Goal: Use online tool/utility: Utilize a website feature to perform a specific function

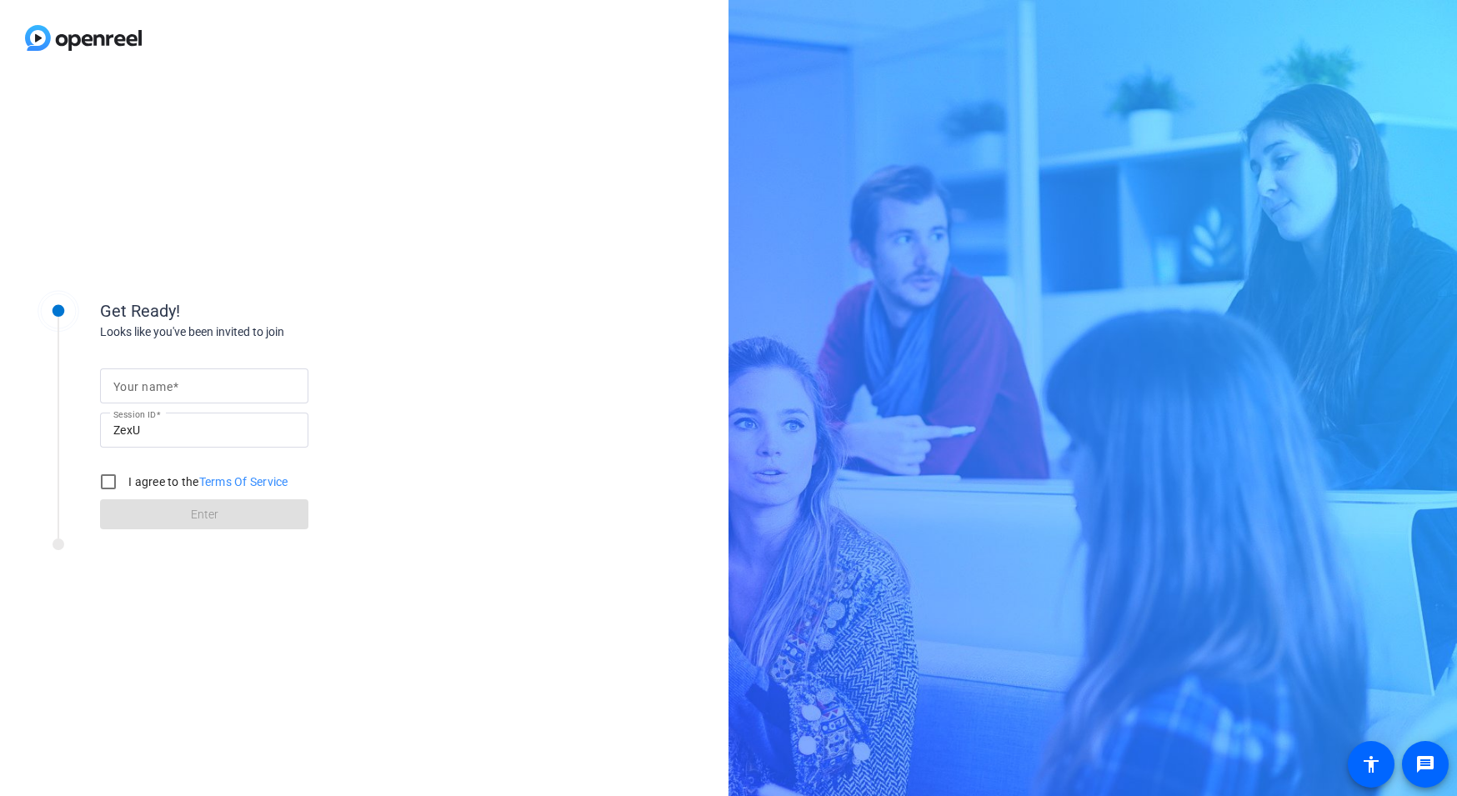
click at [263, 376] on input "Your name" at bounding box center [204, 386] width 182 height 20
type input "[PERSON_NAME]"
click at [112, 487] on input "I agree to the Terms Of Service" at bounding box center [108, 481] width 33 height 33
checkbox input "true"
drag, startPoint x: 233, startPoint y: 394, endPoint x: 223, endPoint y: 395, distance: 9.2
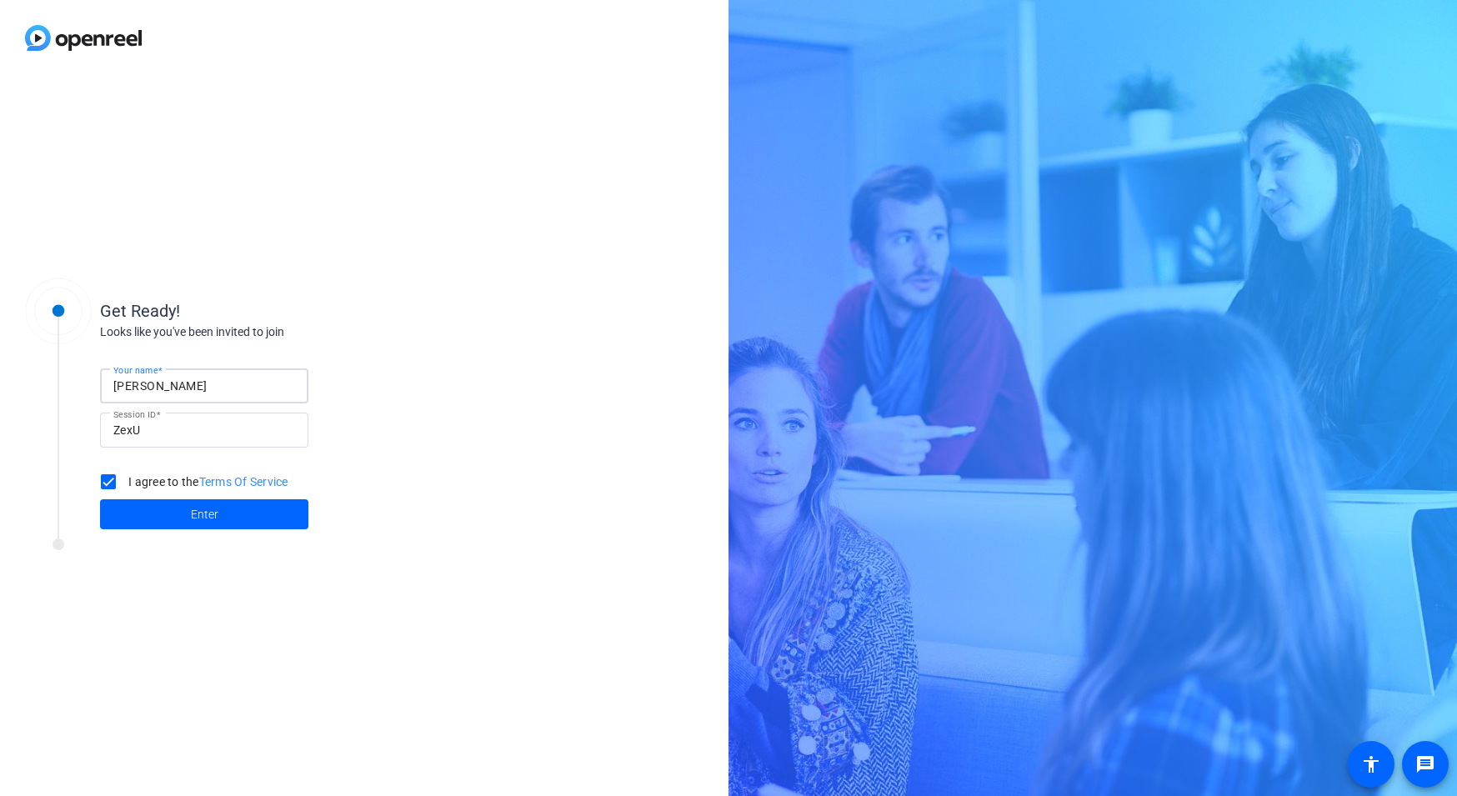
click at [223, 395] on input "[PERSON_NAME]" at bounding box center [204, 386] width 182 height 20
click at [233, 534] on span at bounding box center [204, 514] width 208 height 40
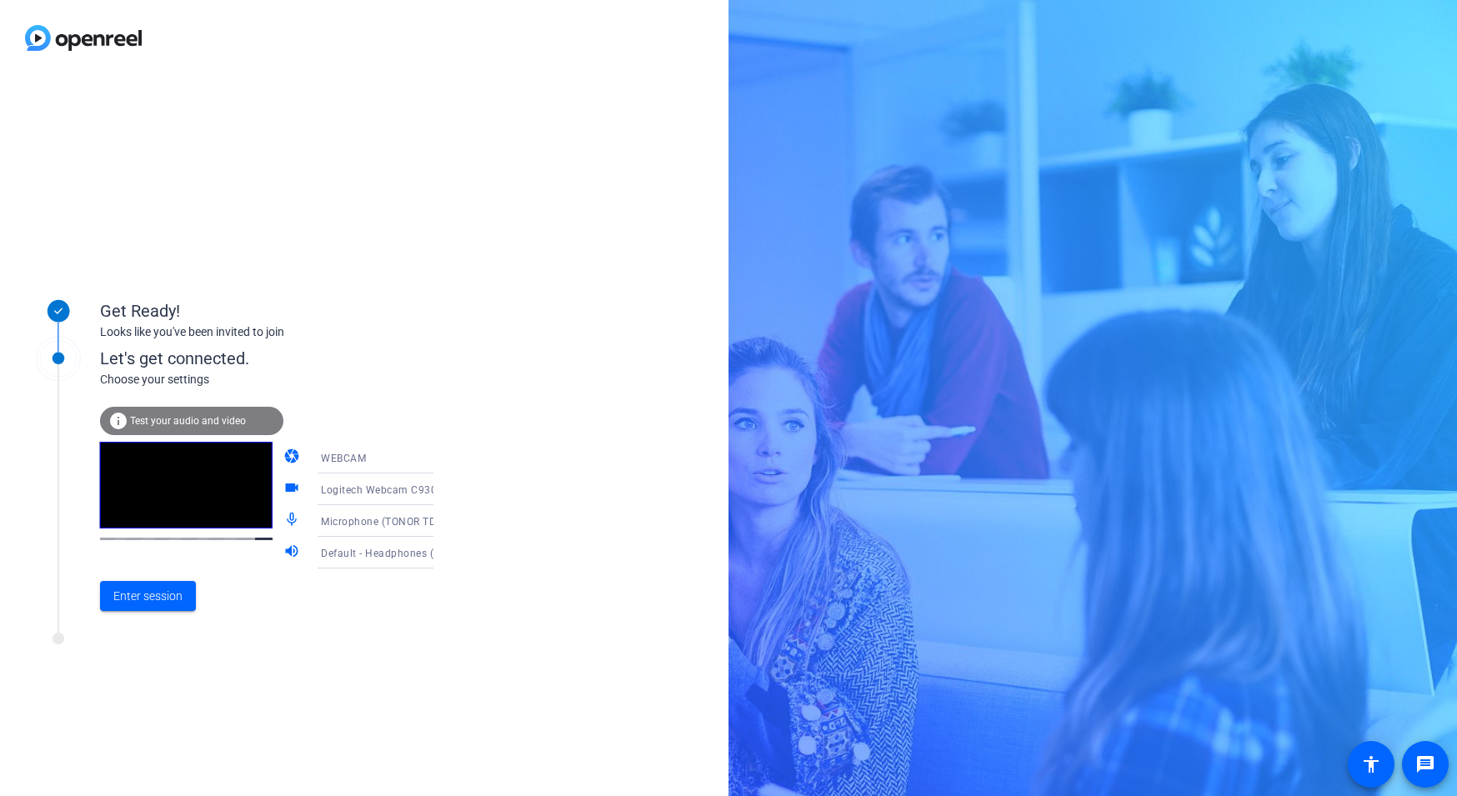
click at [440, 555] on icon at bounding box center [450, 553] width 20 height 20
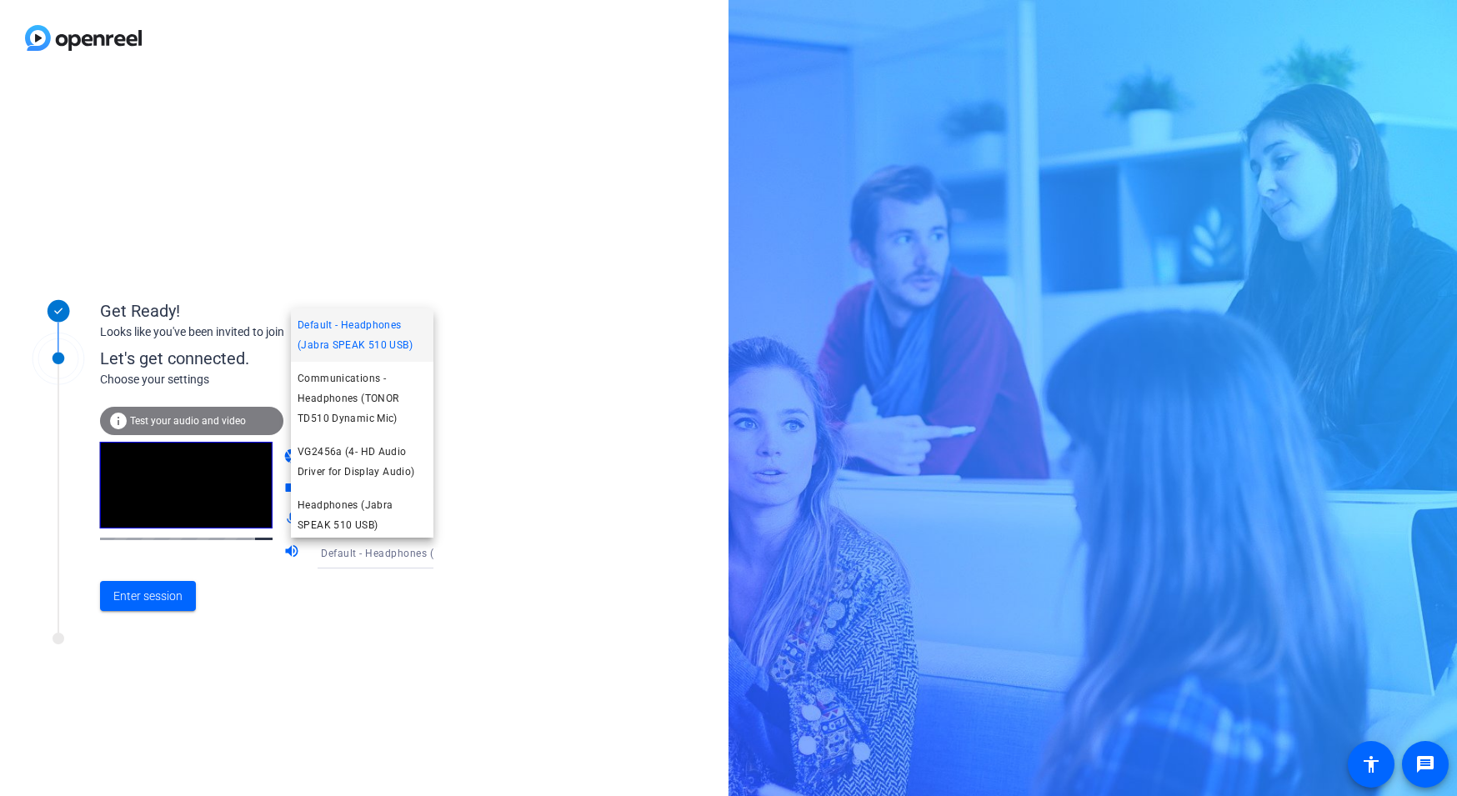
click at [414, 555] on div at bounding box center [728, 398] width 1457 height 796
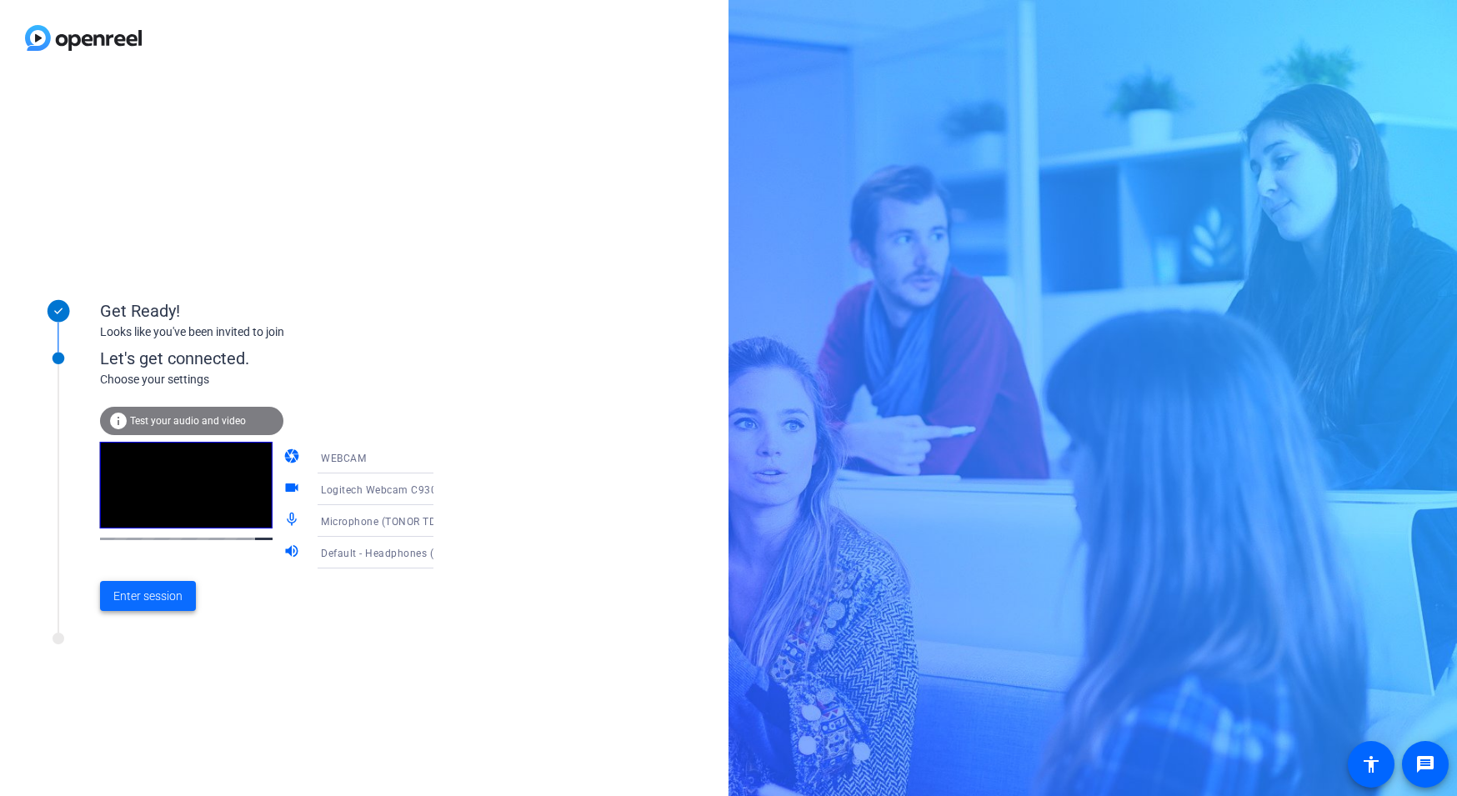
click at [148, 599] on span "Enter session" at bounding box center [147, 597] width 69 height 18
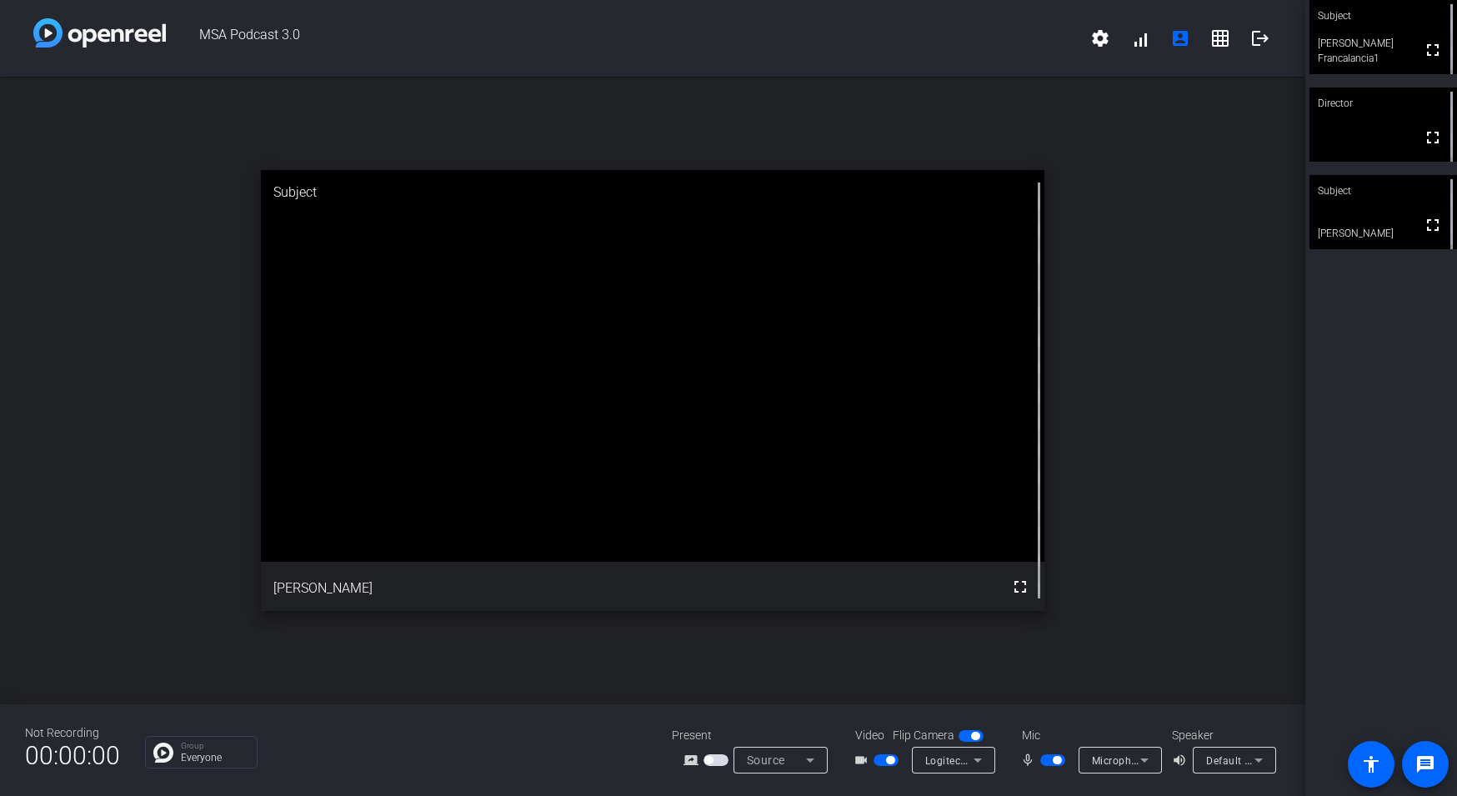
click at [1262, 755] on icon at bounding box center [1259, 760] width 20 height 20
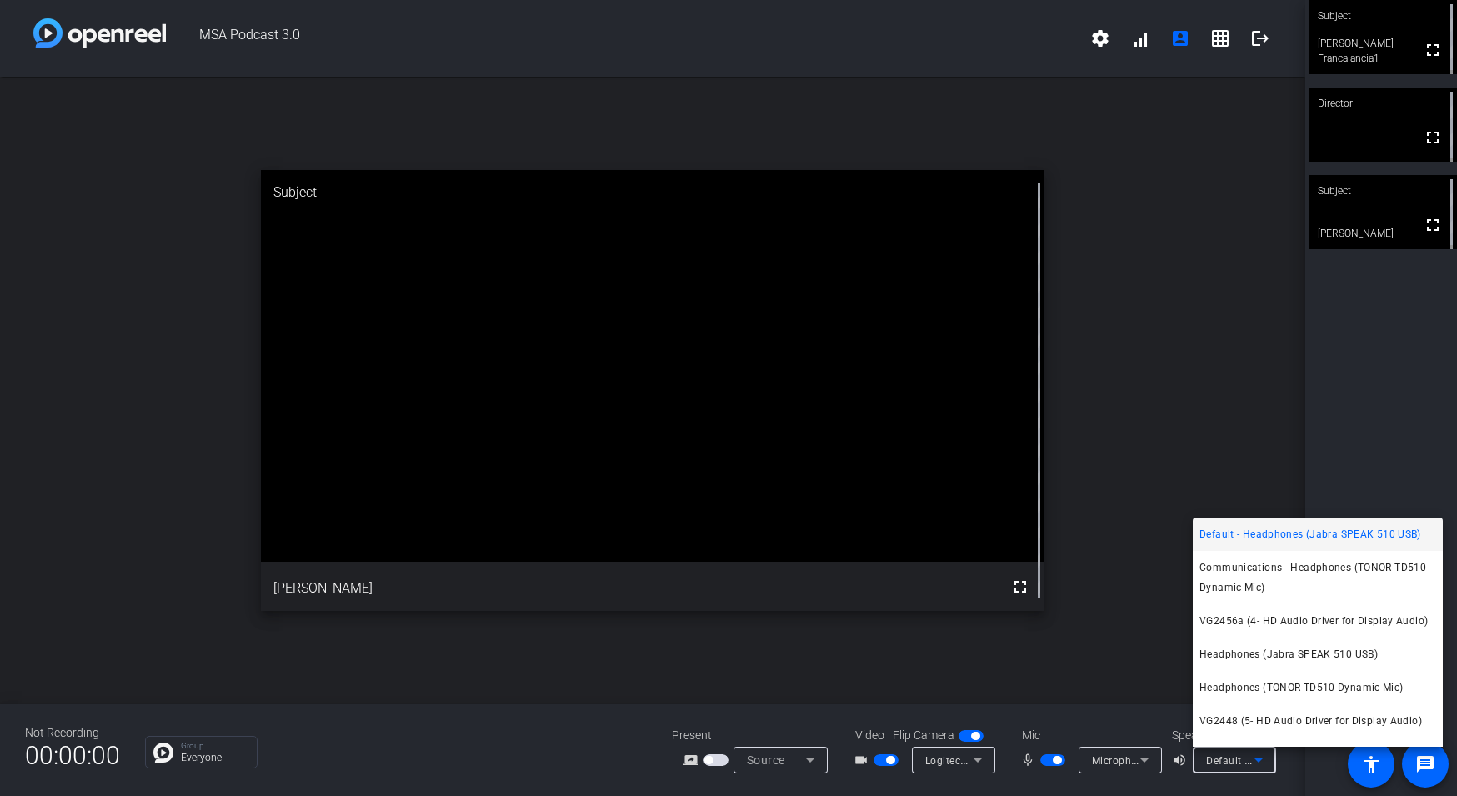
click at [1262, 755] on div at bounding box center [728, 398] width 1457 height 796
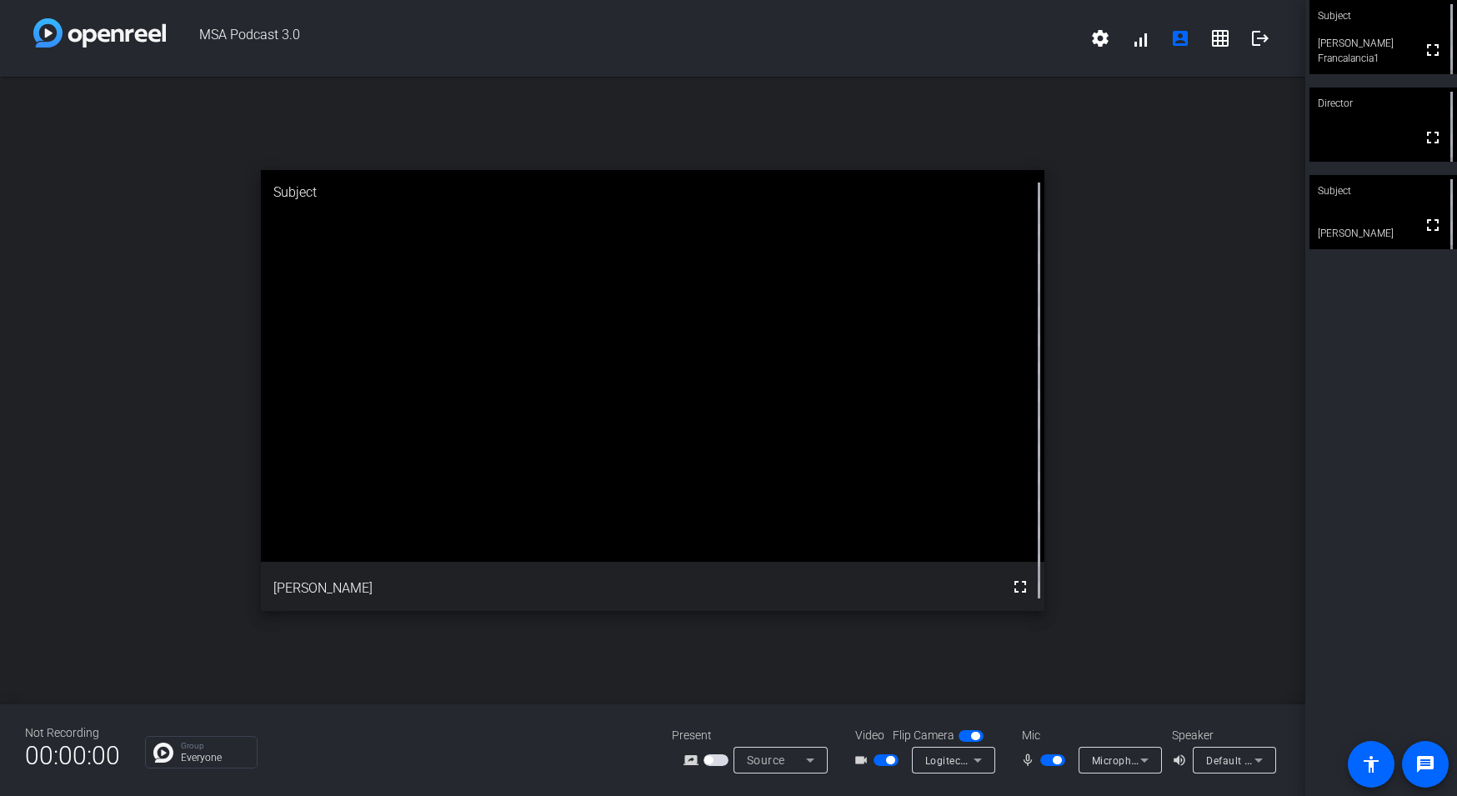
click at [1148, 756] on icon at bounding box center [1145, 760] width 20 height 20
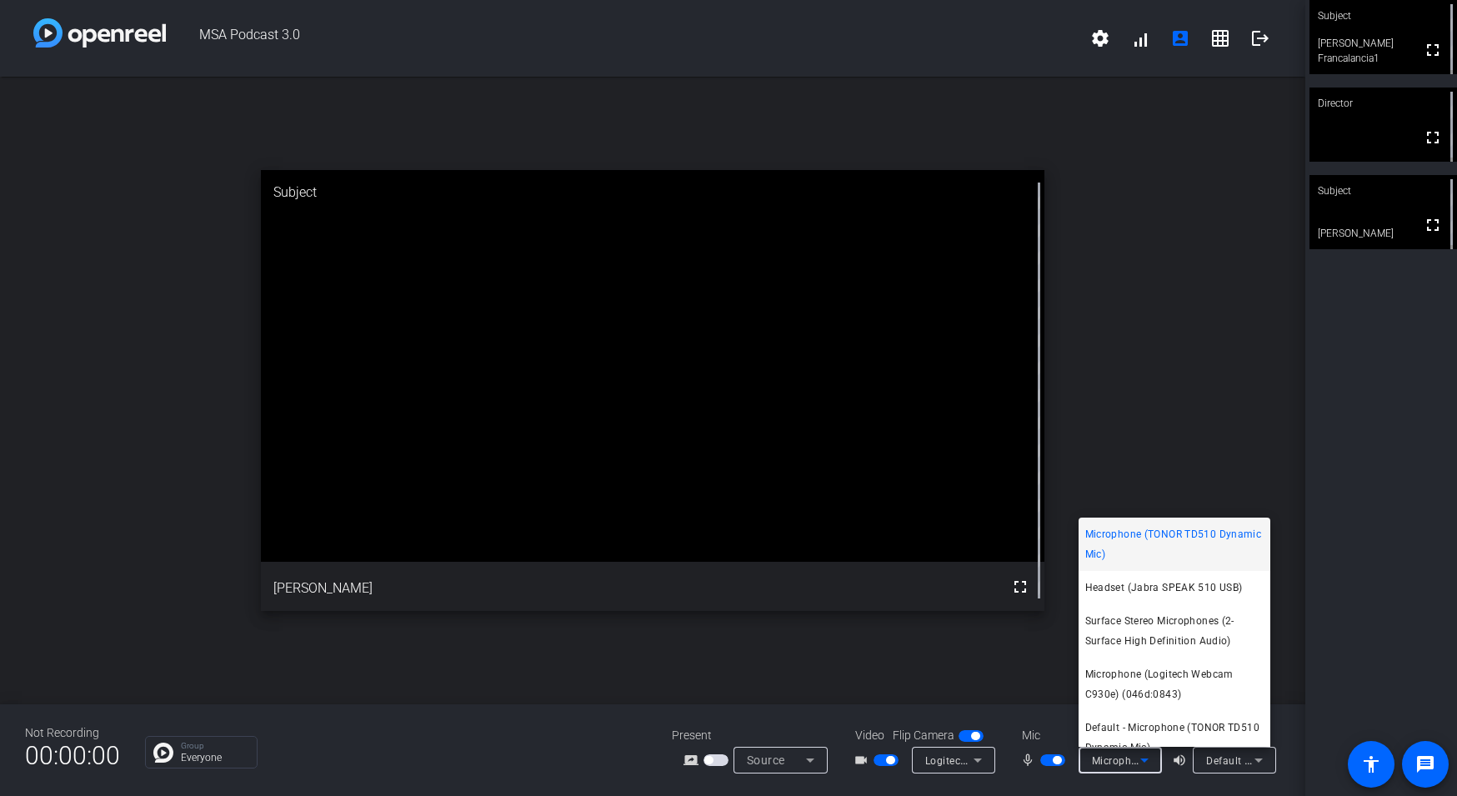
click at [1151, 756] on div at bounding box center [728, 398] width 1457 height 796
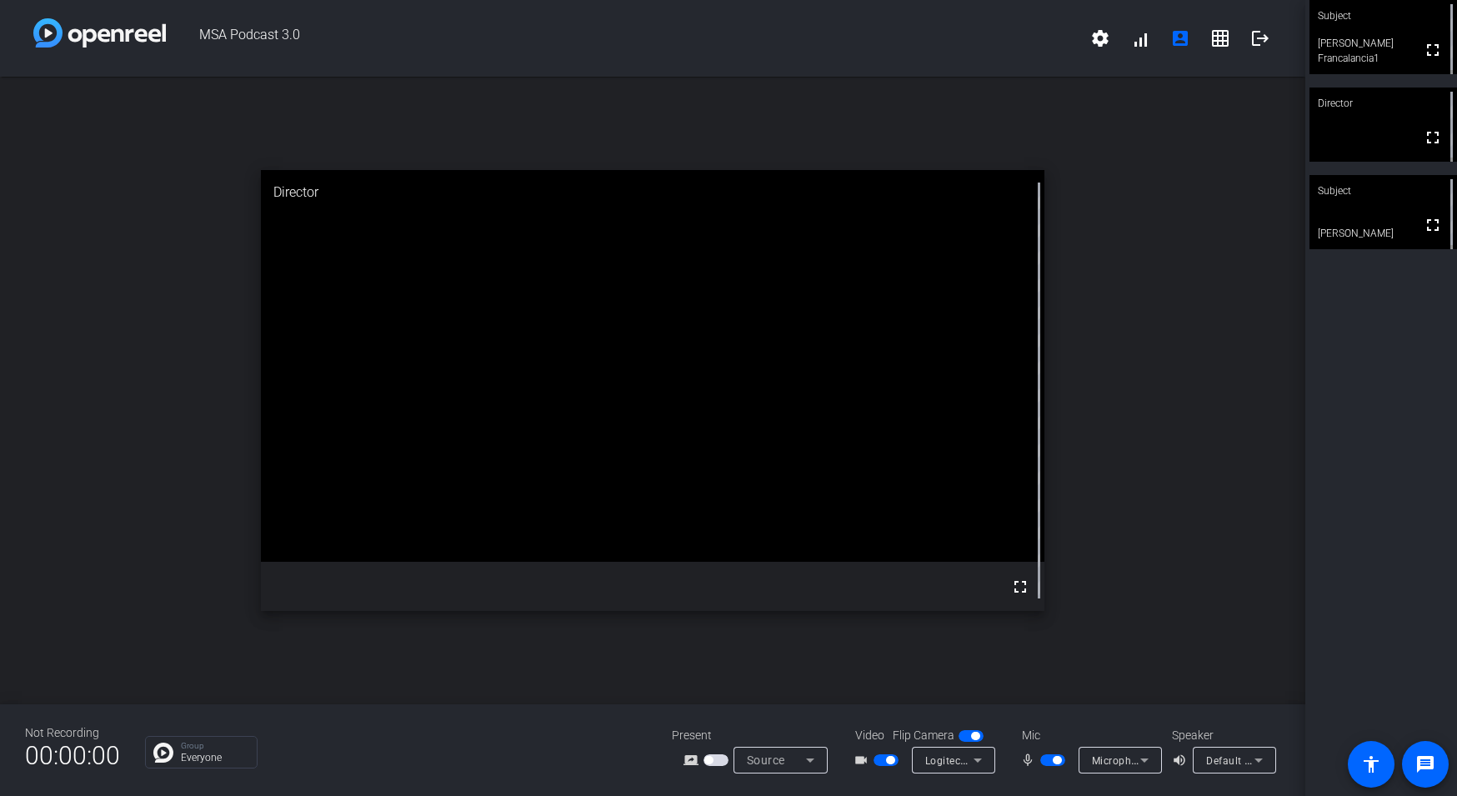
click at [1368, 546] on div "Subject fullscreen [PERSON_NAME] Francalancia1 Director fullscreen Subject full…" at bounding box center [1382, 398] width 152 height 796
click at [1055, 760] on span "button" at bounding box center [1057, 760] width 8 height 8
click at [1045, 760] on span "button" at bounding box center [1045, 760] width 8 height 8
click at [1235, 752] on div "Default - Headphones (Jabra SPEAK 510 USB)" at bounding box center [1230, 760] width 48 height 21
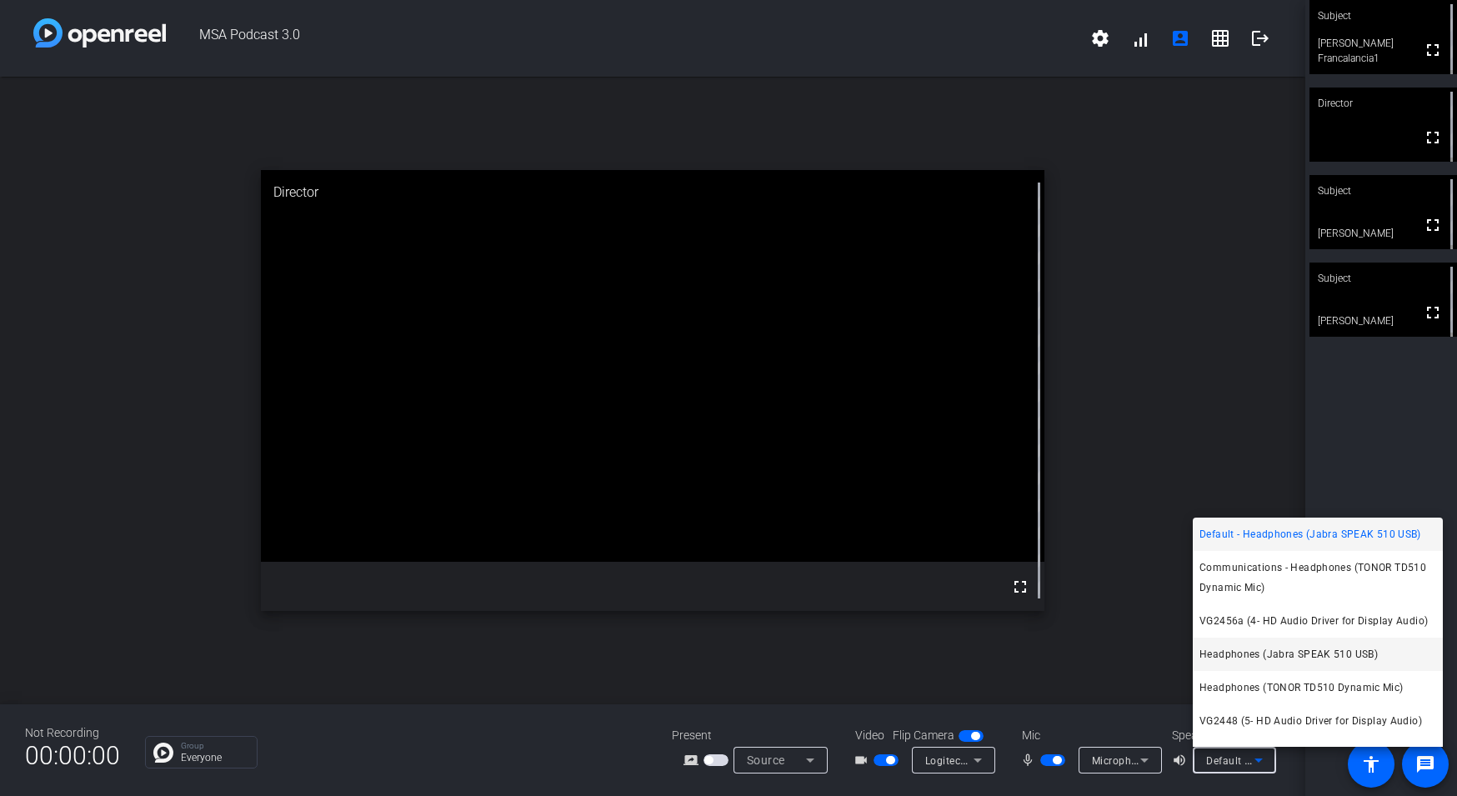
click at [1310, 656] on span "Headphones (Jabra SPEAK 510 USB)" at bounding box center [1289, 654] width 178 height 20
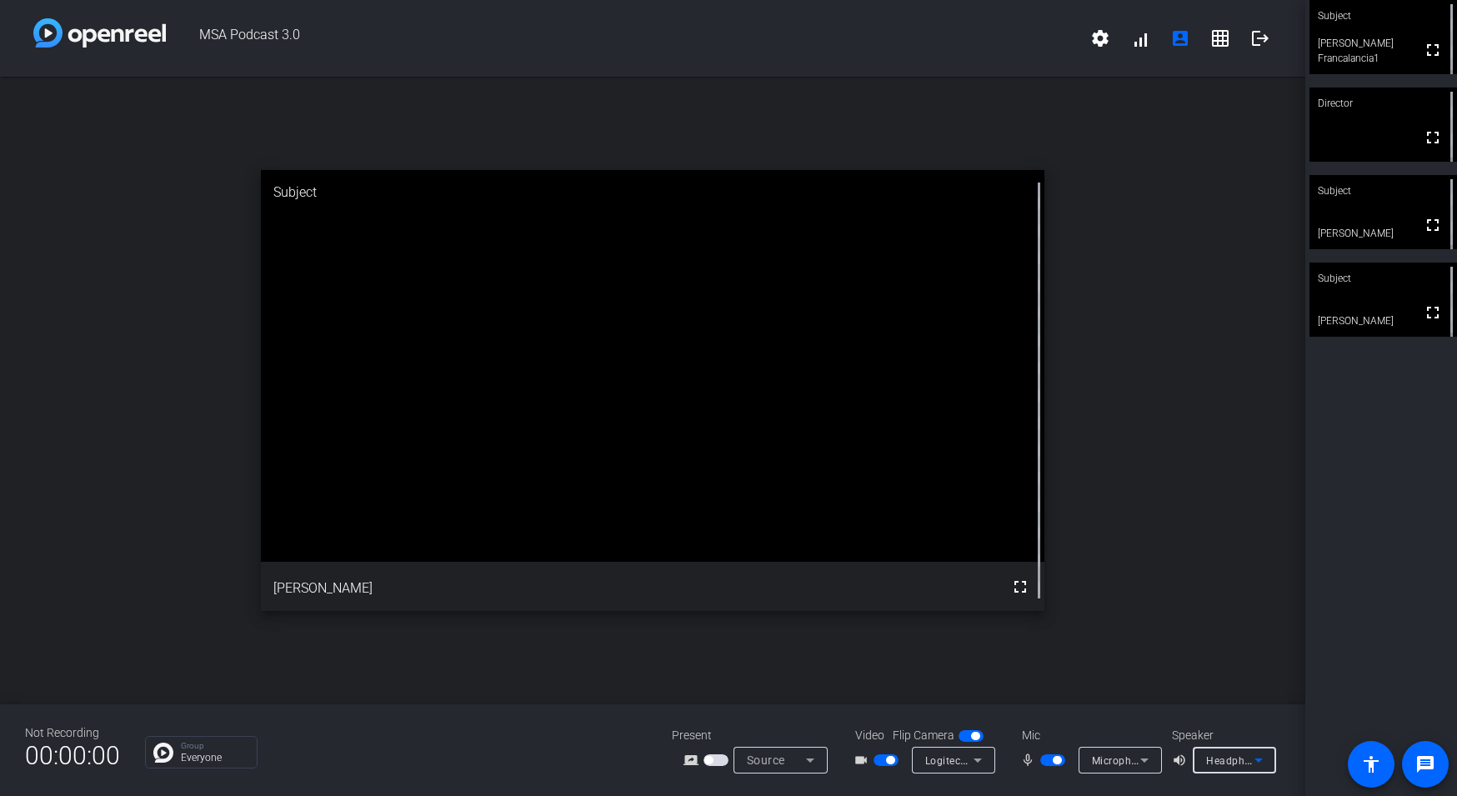
click at [1259, 750] on div "Headphones (Jabra SPEAK 510 USB)" at bounding box center [1234, 760] width 57 height 21
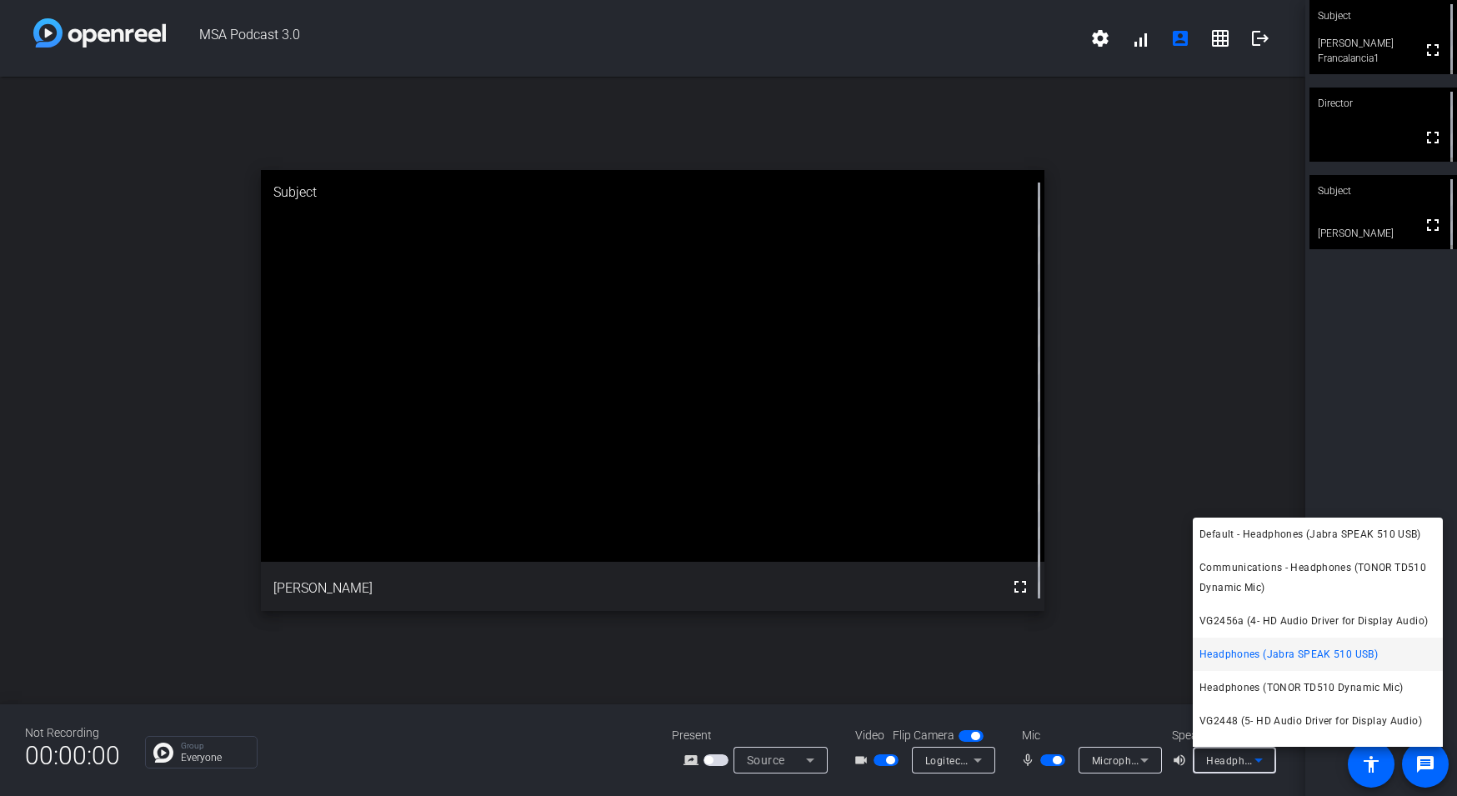
click at [1246, 764] on div at bounding box center [728, 398] width 1457 height 796
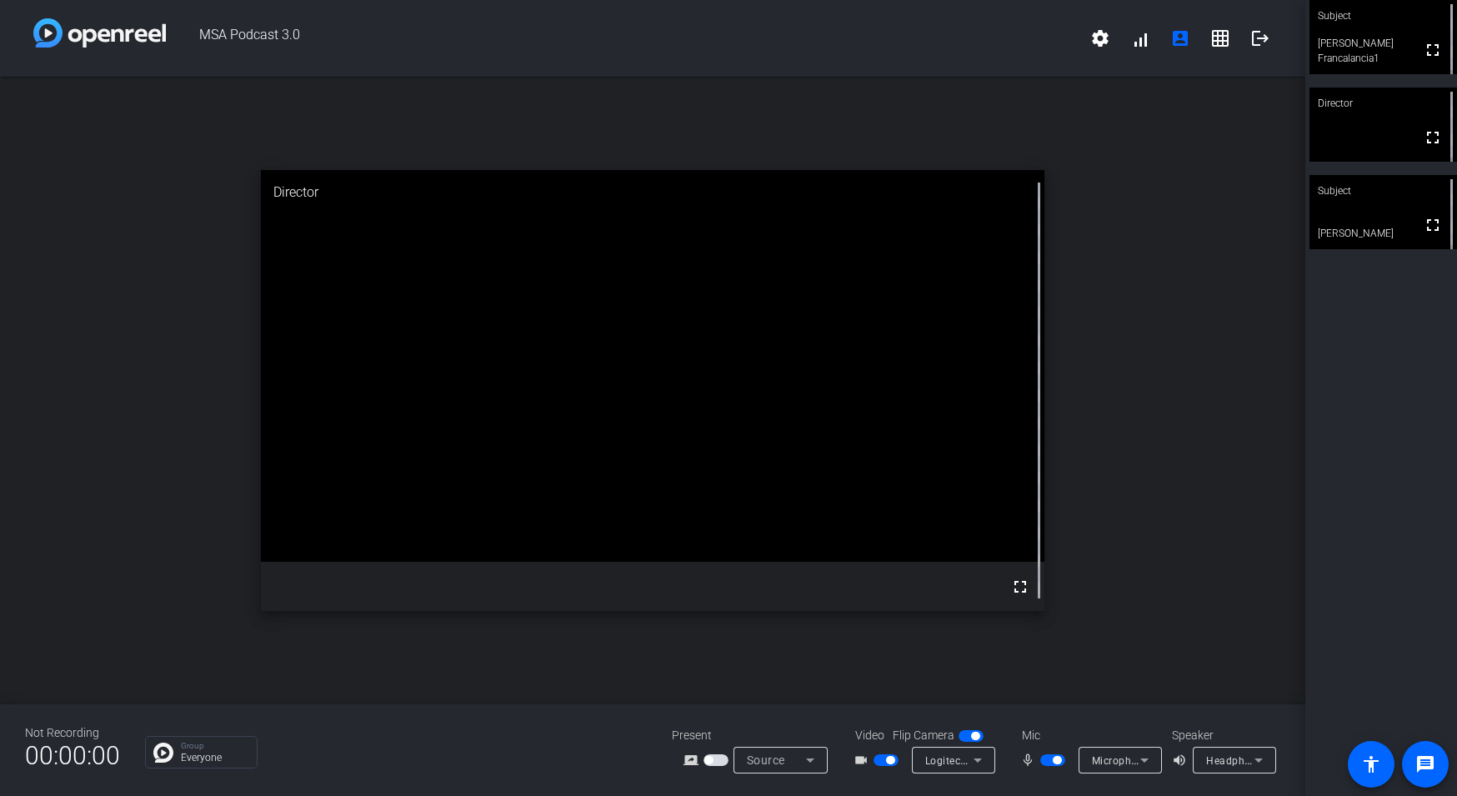
click at [1138, 762] on icon at bounding box center [1145, 760] width 20 height 20
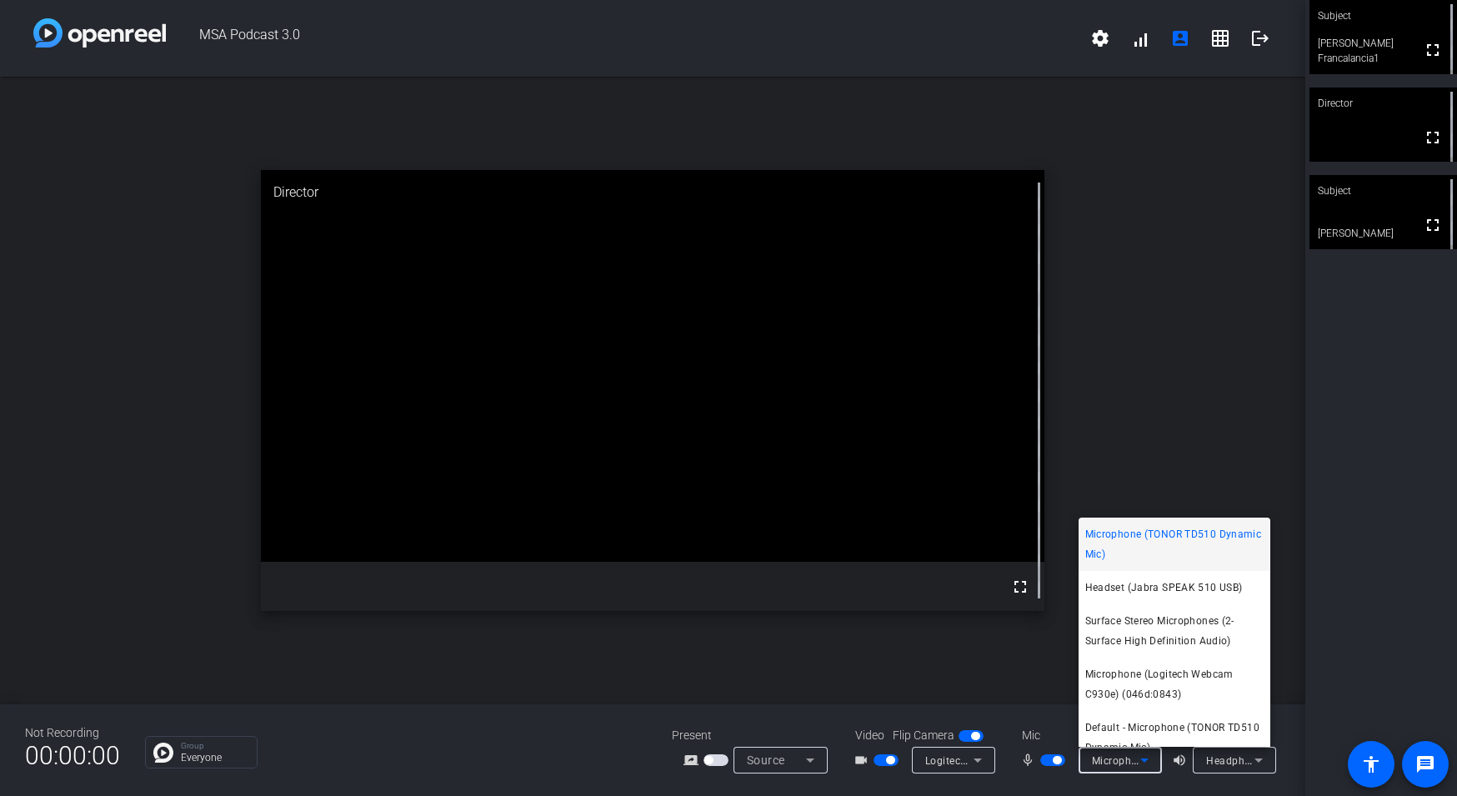
click at [1138, 762] on div at bounding box center [728, 398] width 1457 height 796
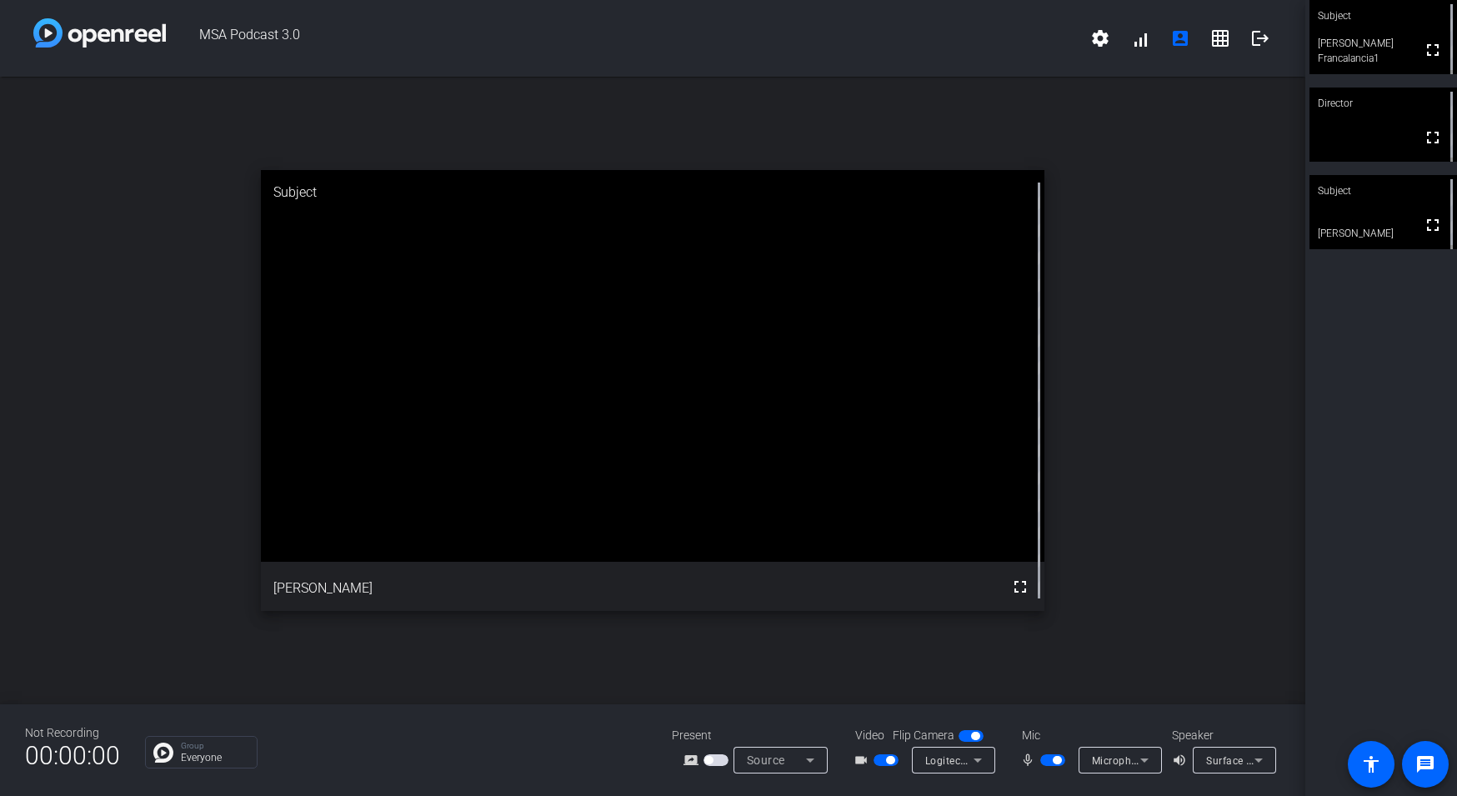
click at [1251, 765] on icon at bounding box center [1259, 760] width 20 height 20
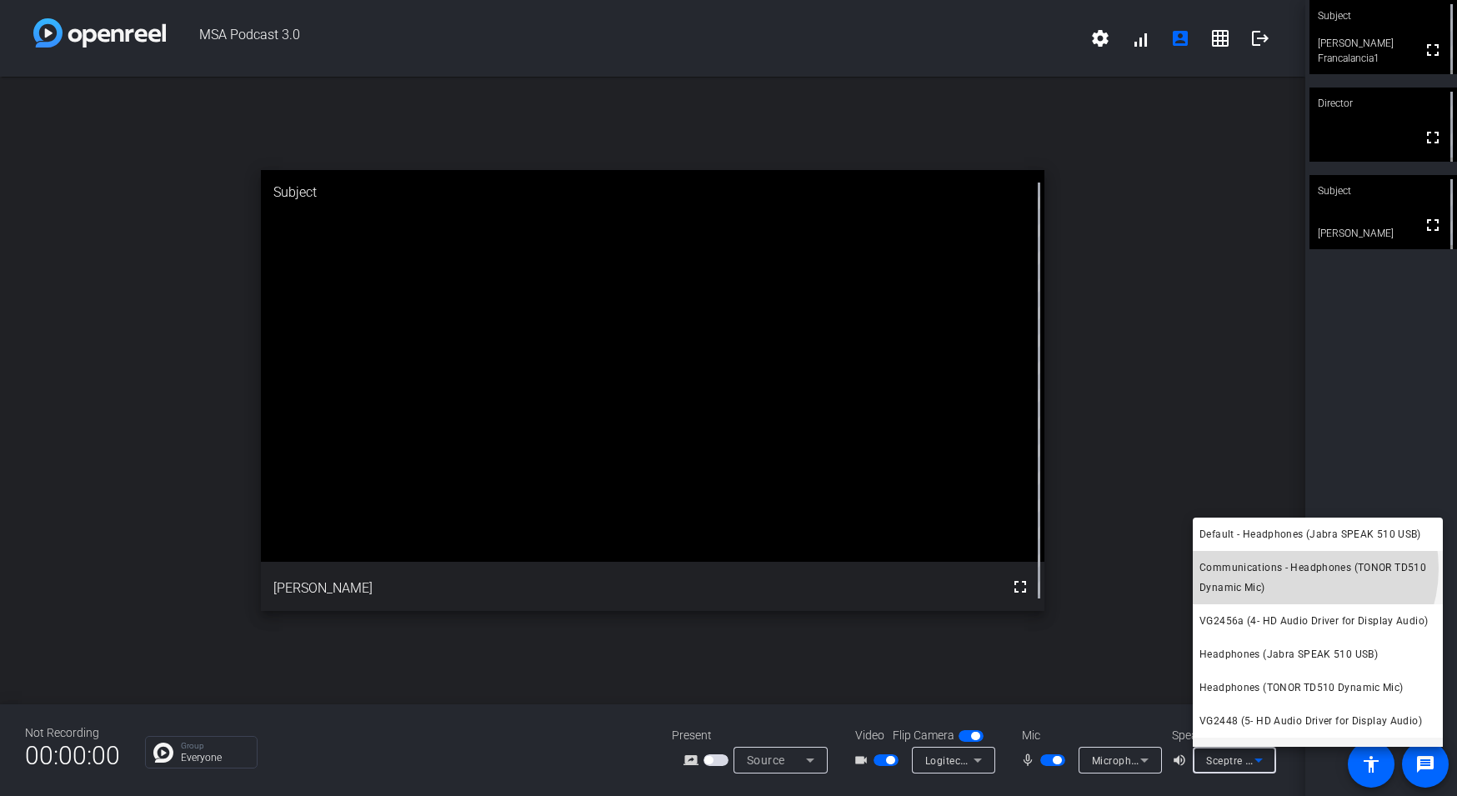
click at [1297, 569] on span "Communications - Headphones (TONOR TD510 Dynamic Mic)" at bounding box center [1318, 578] width 237 height 40
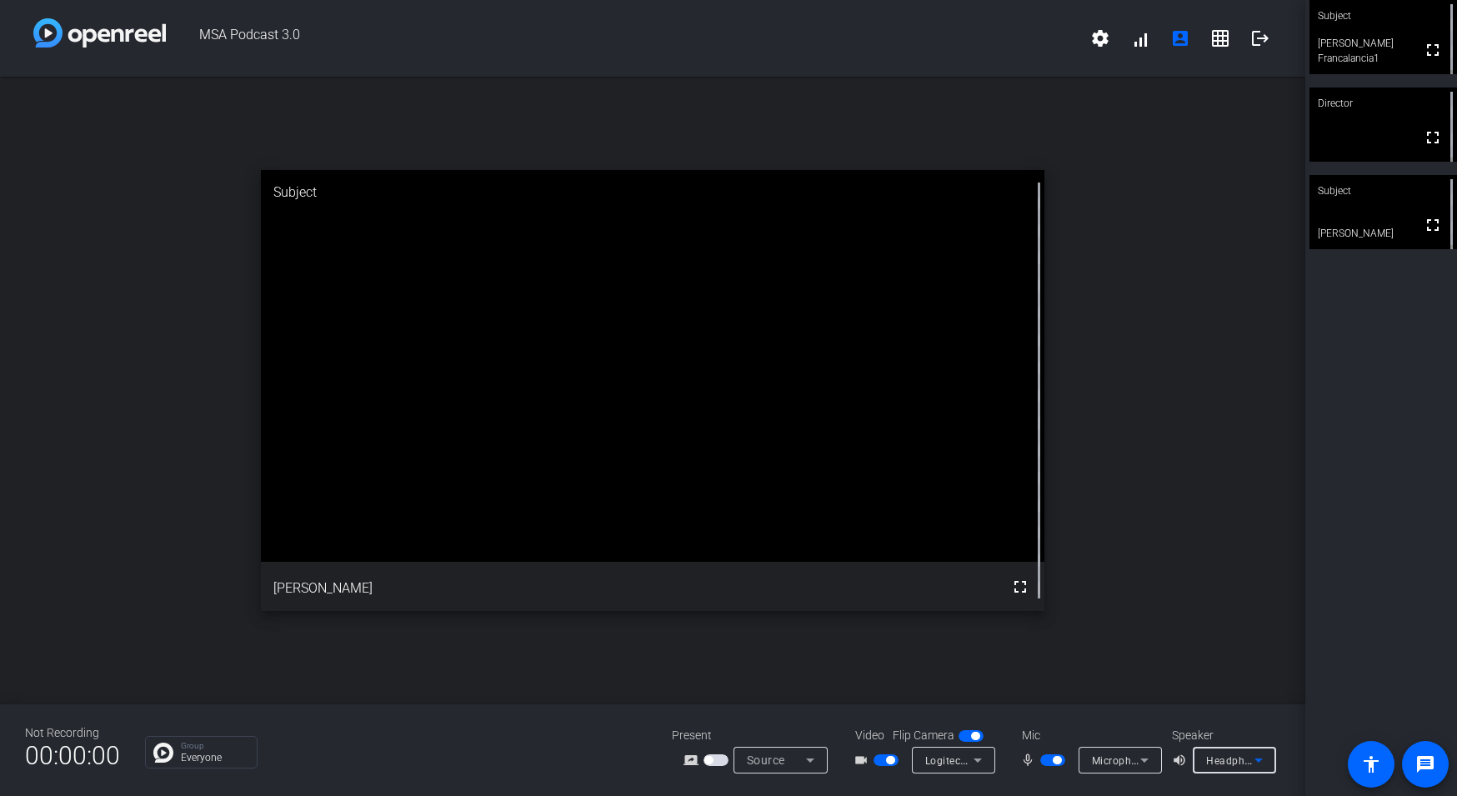
click at [1226, 762] on span "Headphones (Jabra SPEAK 510 USB)" at bounding box center [1297, 760] width 182 height 13
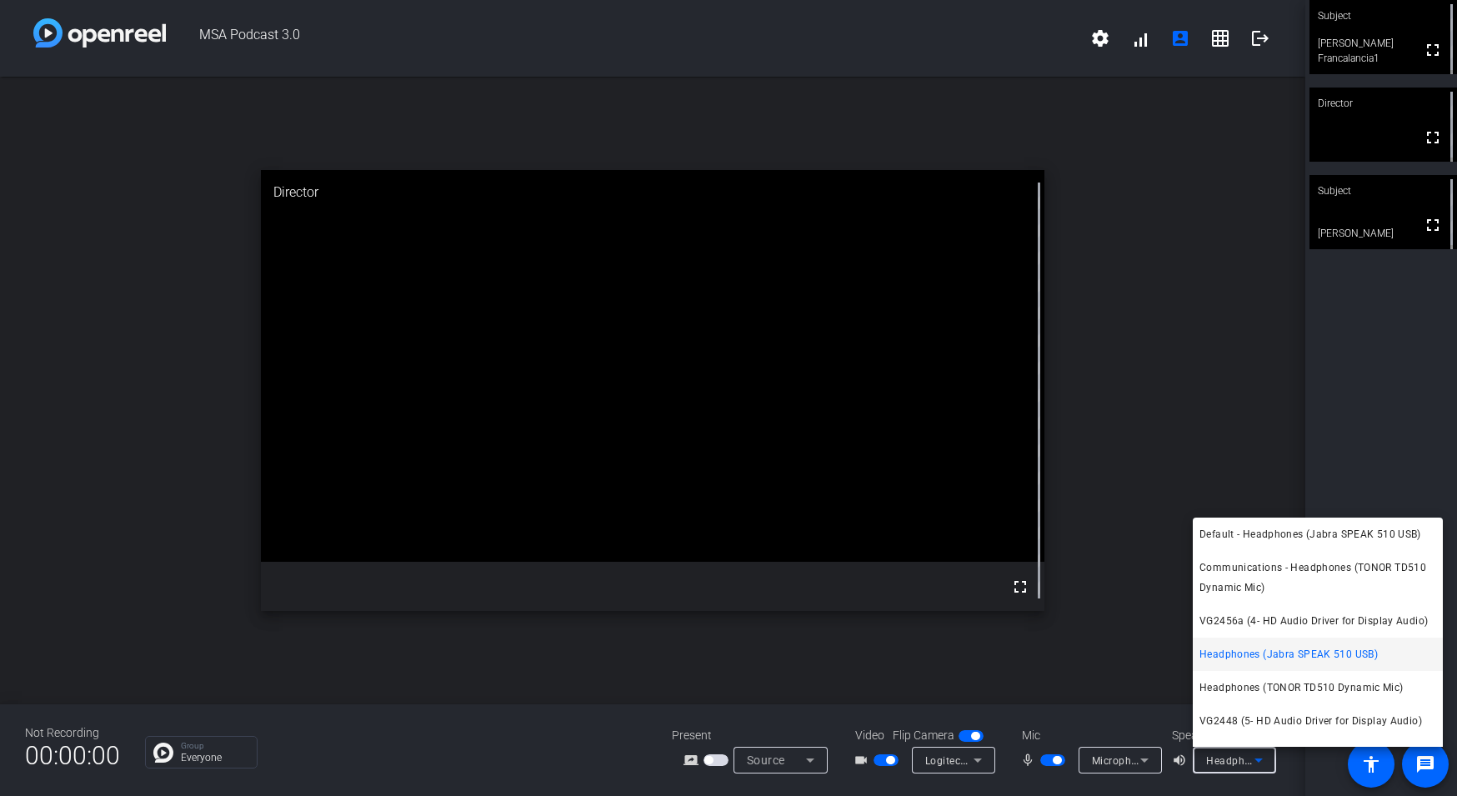
click at [1262, 765] on div at bounding box center [728, 398] width 1457 height 796
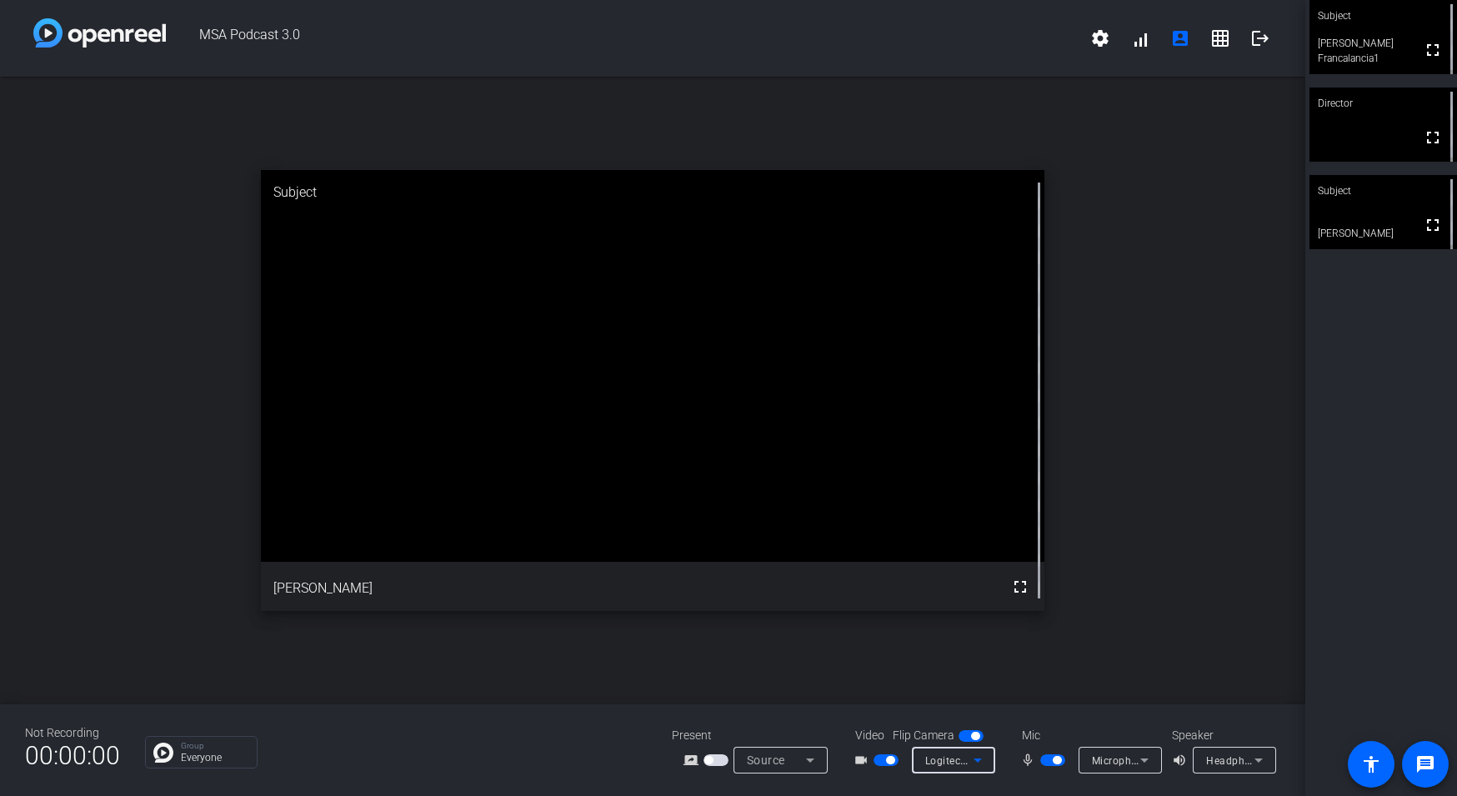
click at [985, 760] on icon at bounding box center [978, 760] width 20 height 20
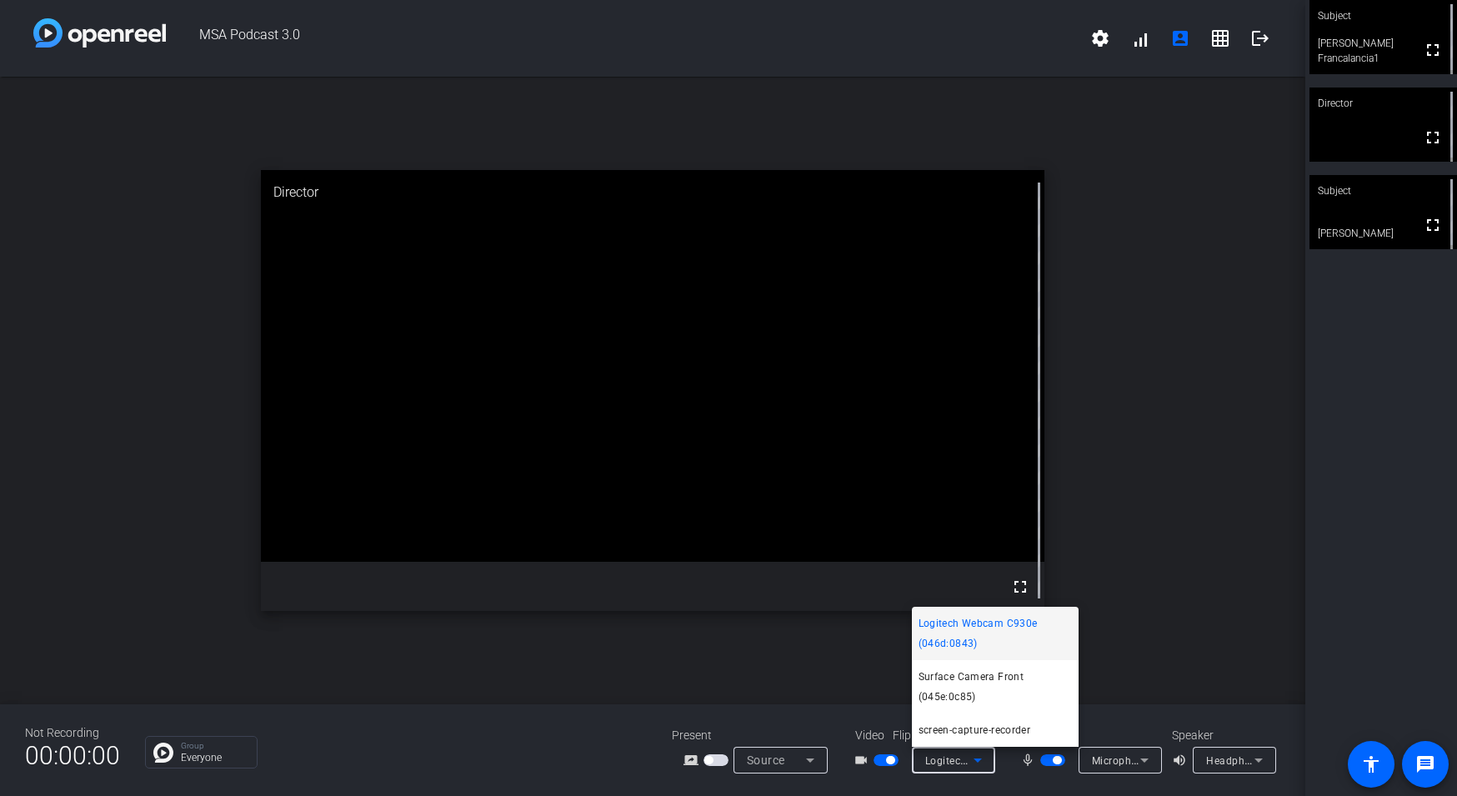
click at [985, 760] on div at bounding box center [728, 398] width 1457 height 796
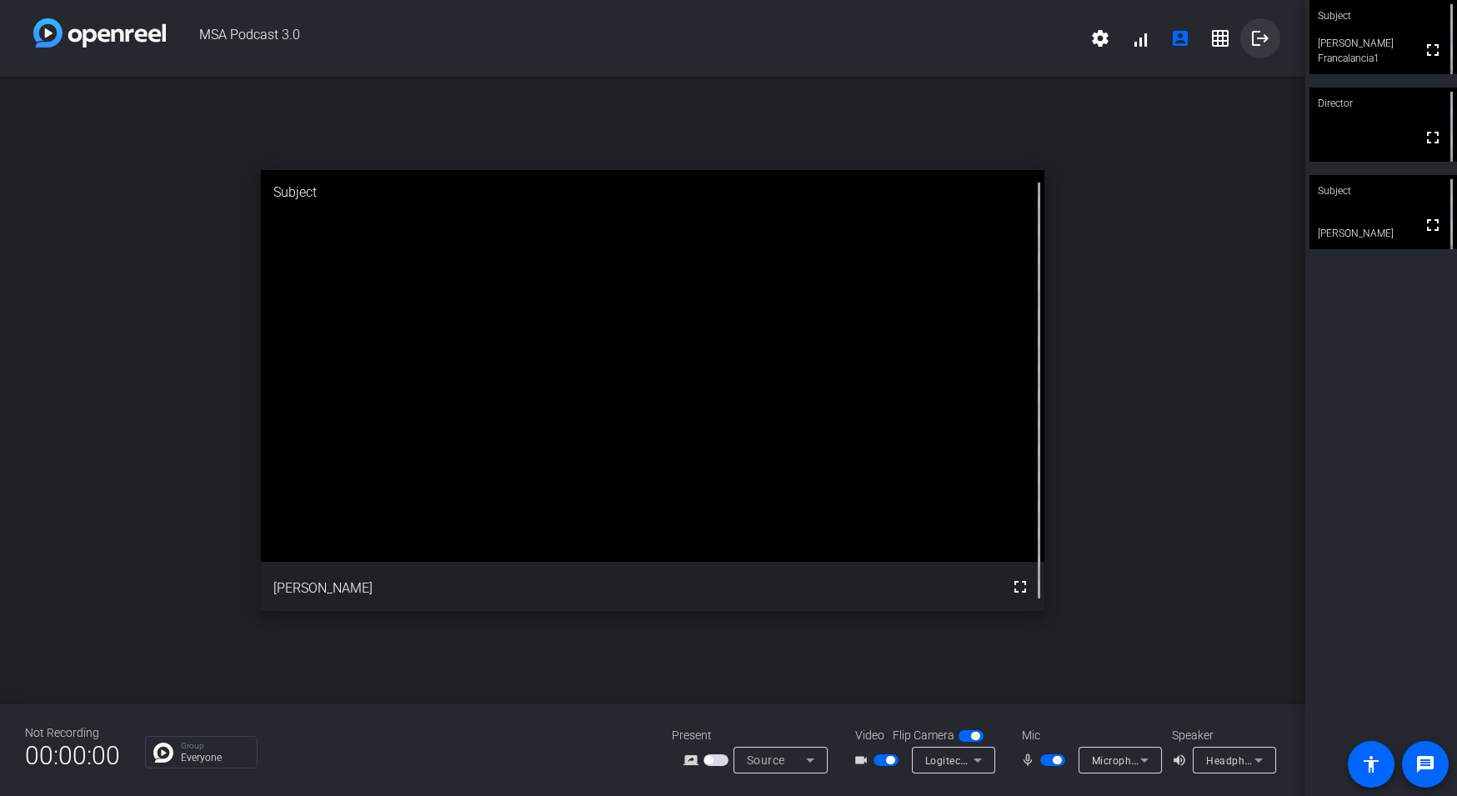
click at [1261, 32] on mat-icon "logout" at bounding box center [1261, 38] width 20 height 20
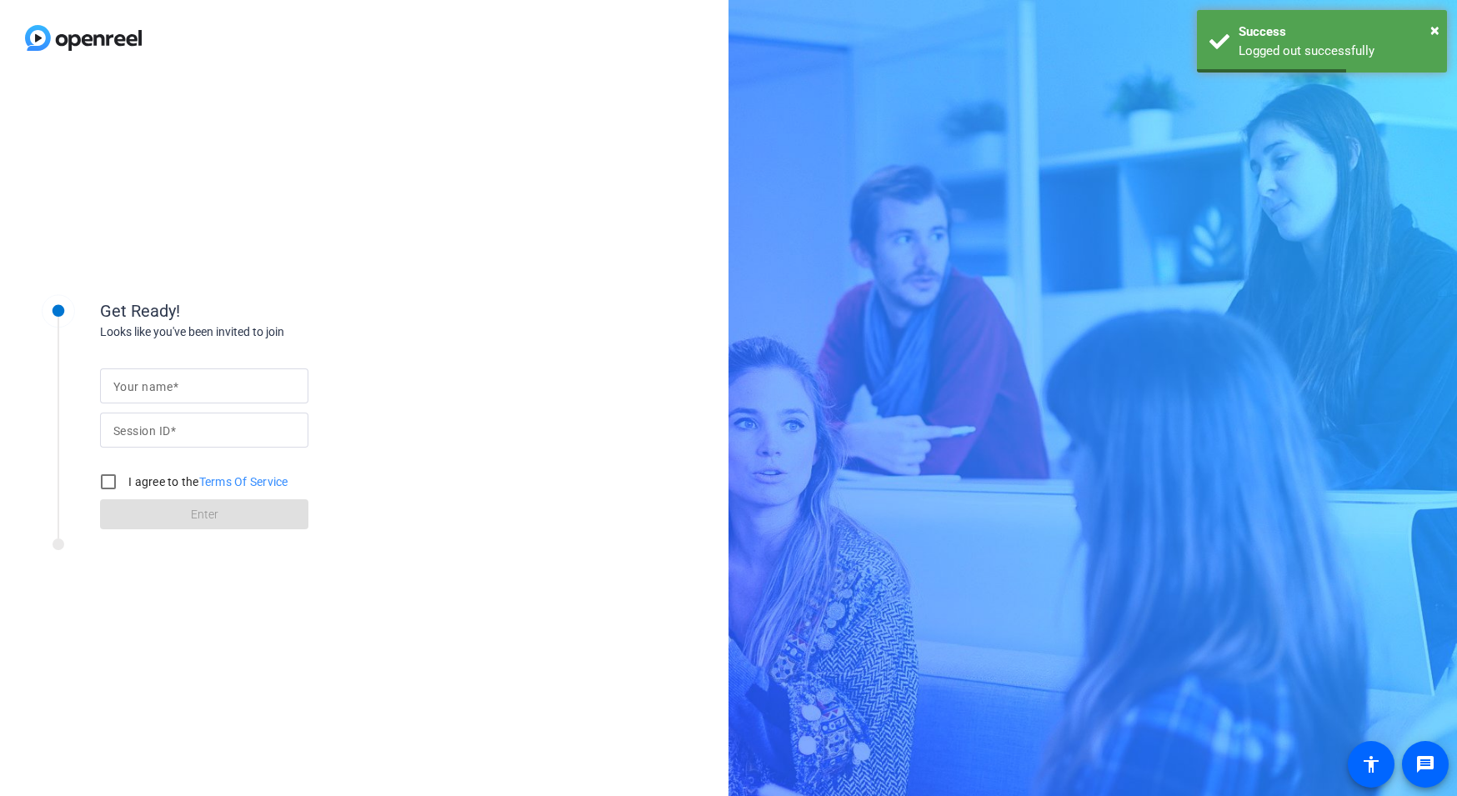
click at [239, 384] on input "Your name" at bounding box center [204, 386] width 182 height 20
drag, startPoint x: 367, startPoint y: 352, endPoint x: 377, endPoint y: 352, distance: 10.0
click at [368, 352] on div "Your name Session ID I agree to the Terms Of Service Enter" at bounding box center [266, 435] width 333 height 189
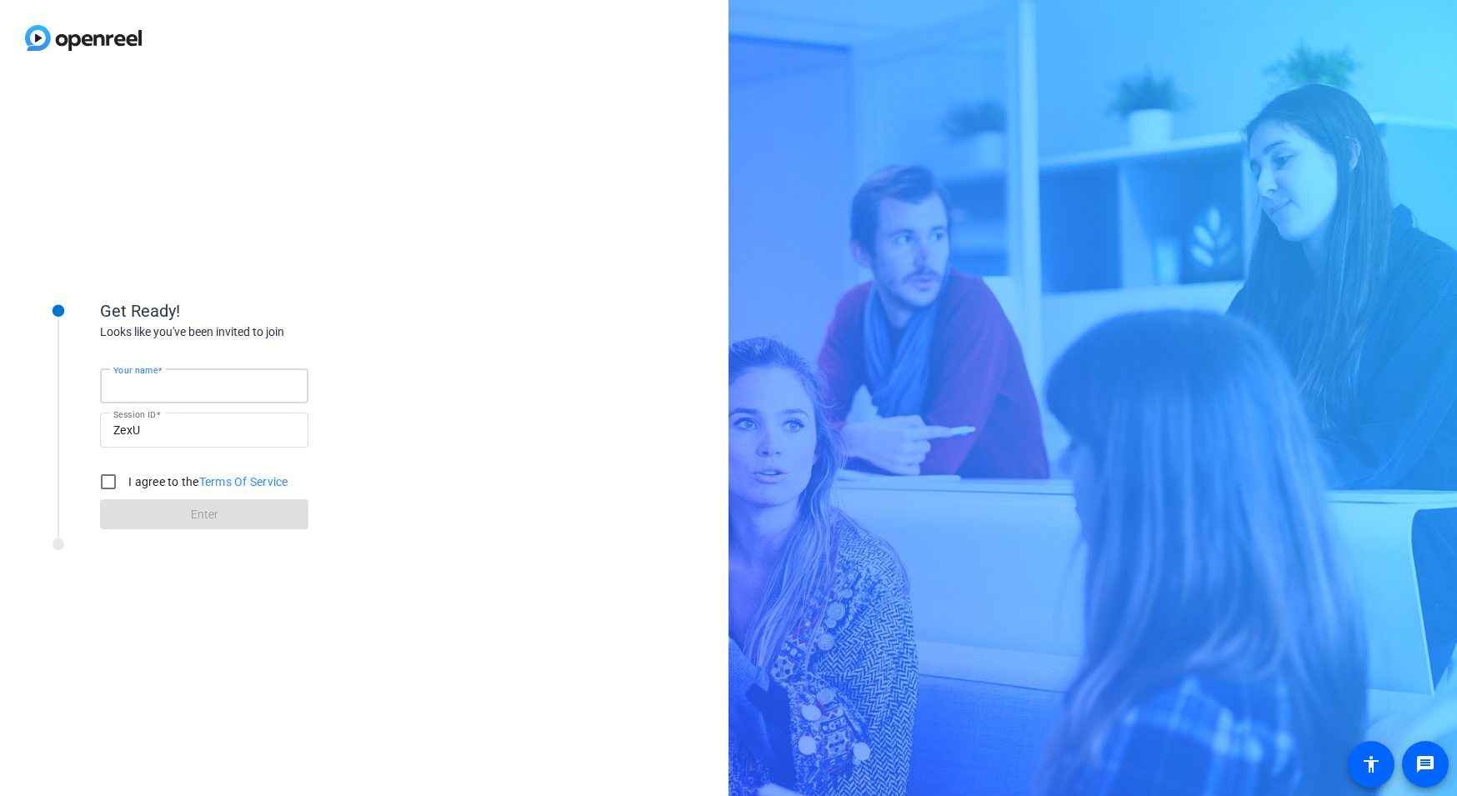
click at [253, 383] on input "Your name" at bounding box center [204, 386] width 182 height 20
type input "[PERSON_NAME]"
click at [113, 479] on input "I agree to the Terms Of Service" at bounding box center [108, 481] width 33 height 33
checkbox input "true"
click at [123, 504] on span at bounding box center [204, 514] width 208 height 40
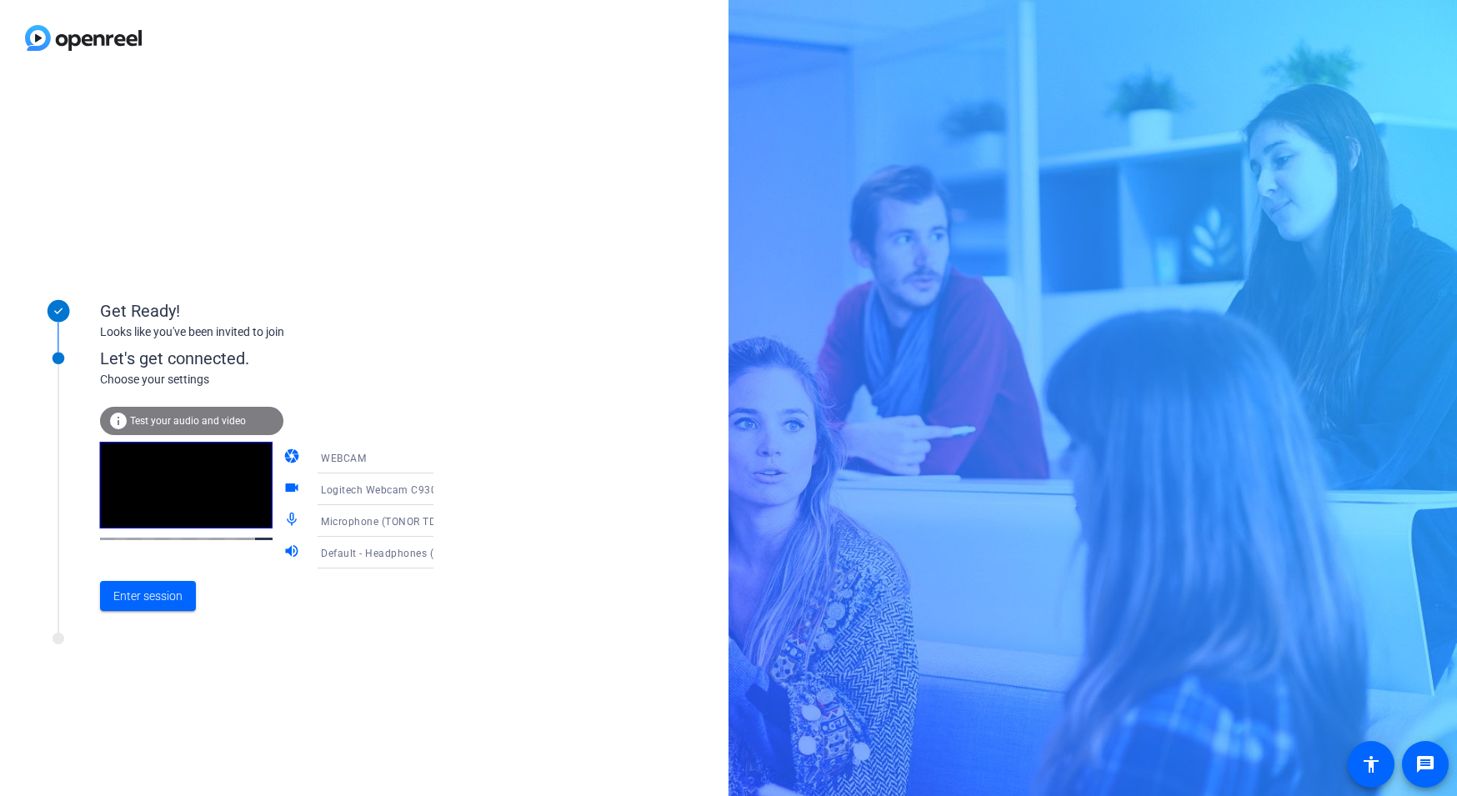
click at [440, 455] on icon at bounding box center [450, 458] width 20 height 20
click at [499, 411] on div at bounding box center [728, 398] width 1457 height 796
click at [440, 495] on icon at bounding box center [450, 489] width 20 height 20
click at [563, 469] on div at bounding box center [728, 398] width 1457 height 796
click at [440, 523] on icon at bounding box center [450, 521] width 20 height 20
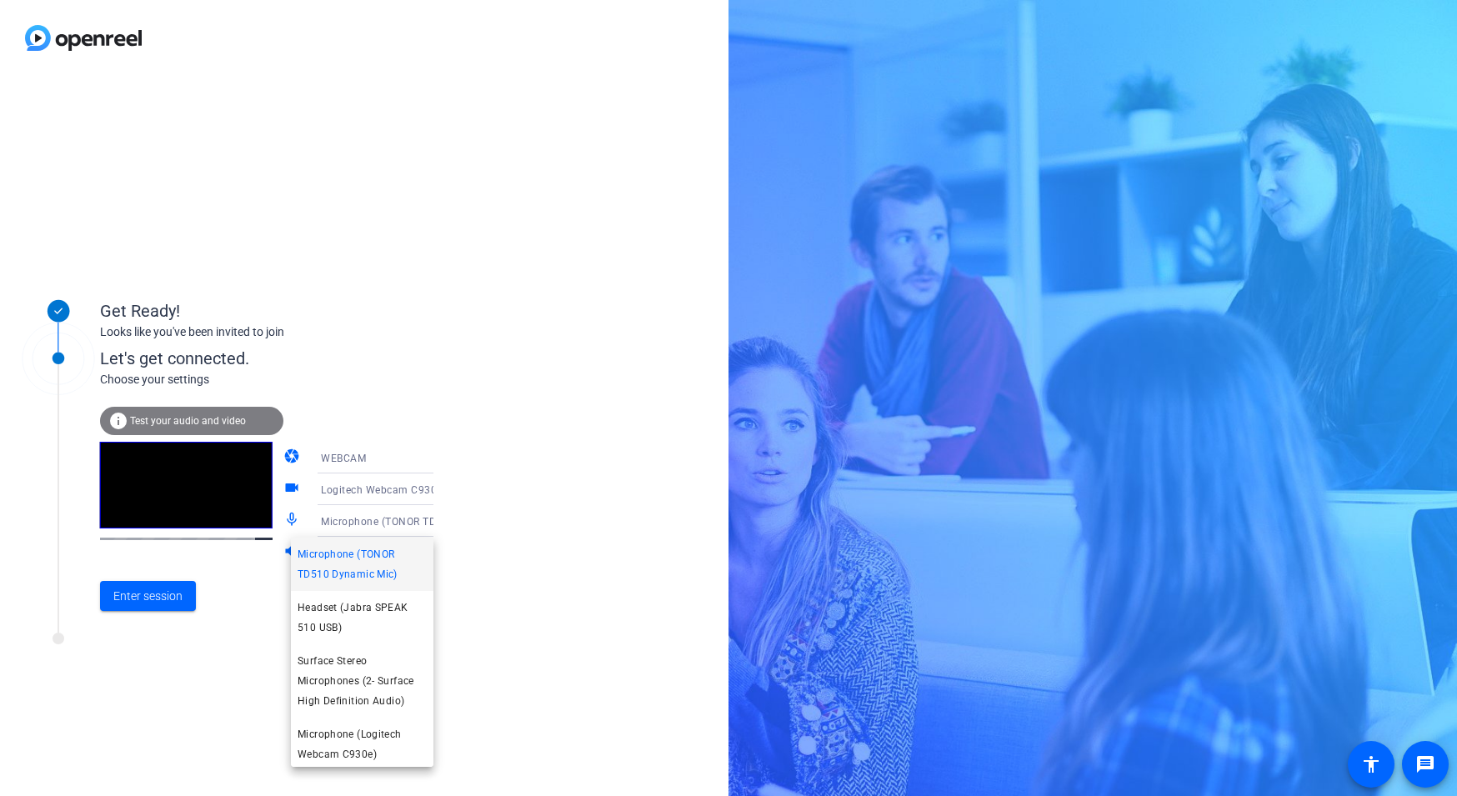
click at [414, 523] on div at bounding box center [728, 398] width 1457 height 796
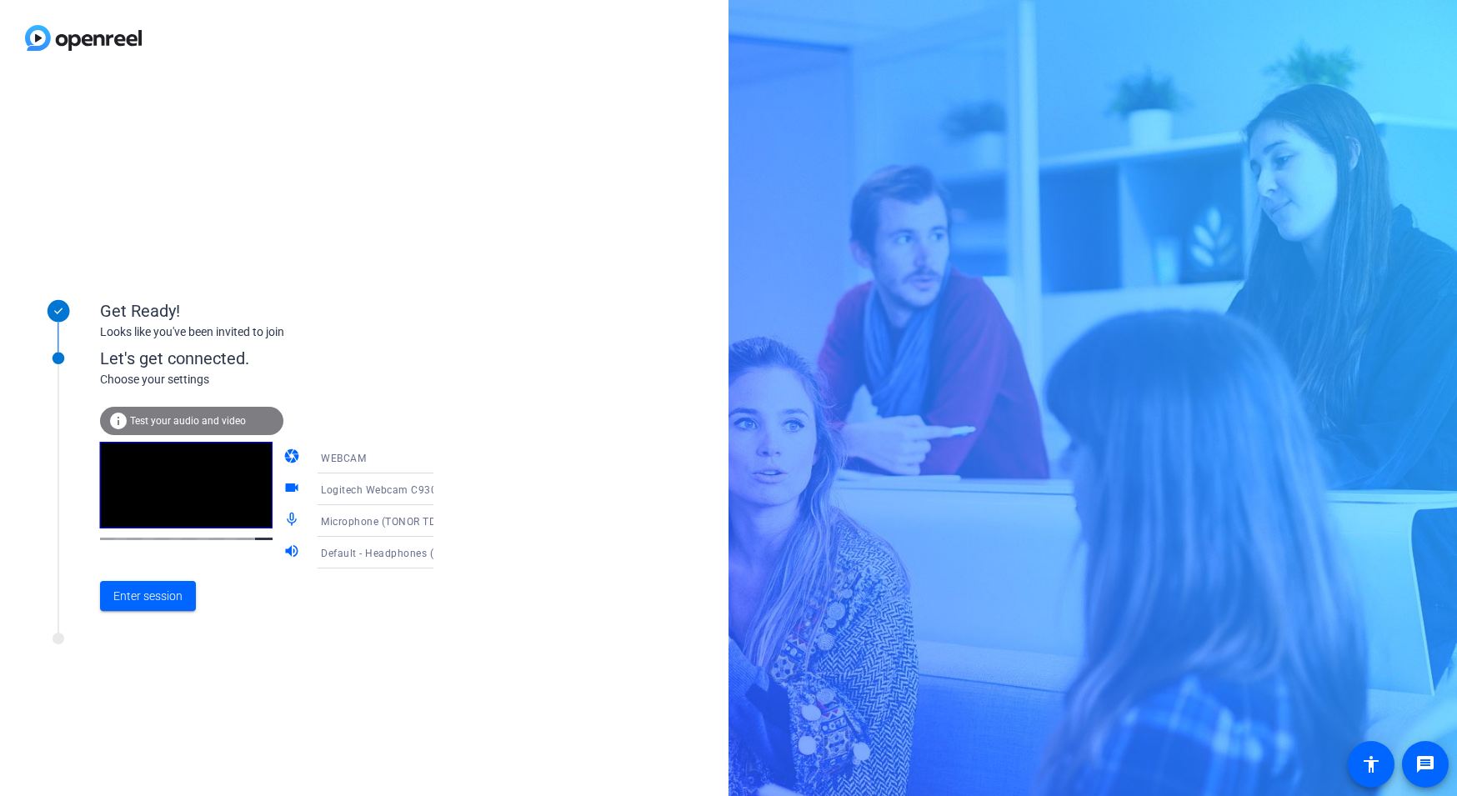
click at [440, 554] on icon at bounding box center [450, 553] width 20 height 20
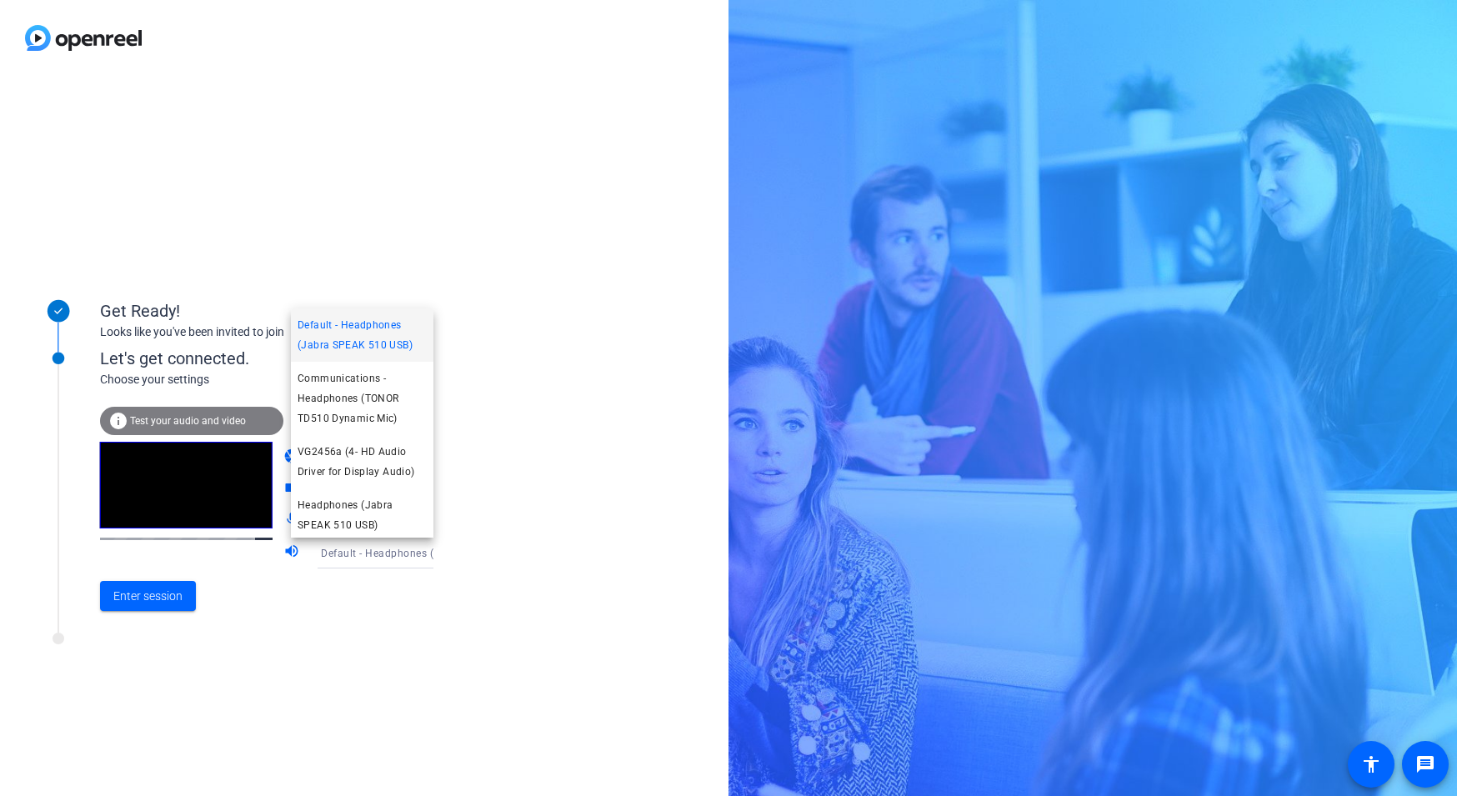
click at [420, 554] on div at bounding box center [728, 398] width 1457 height 796
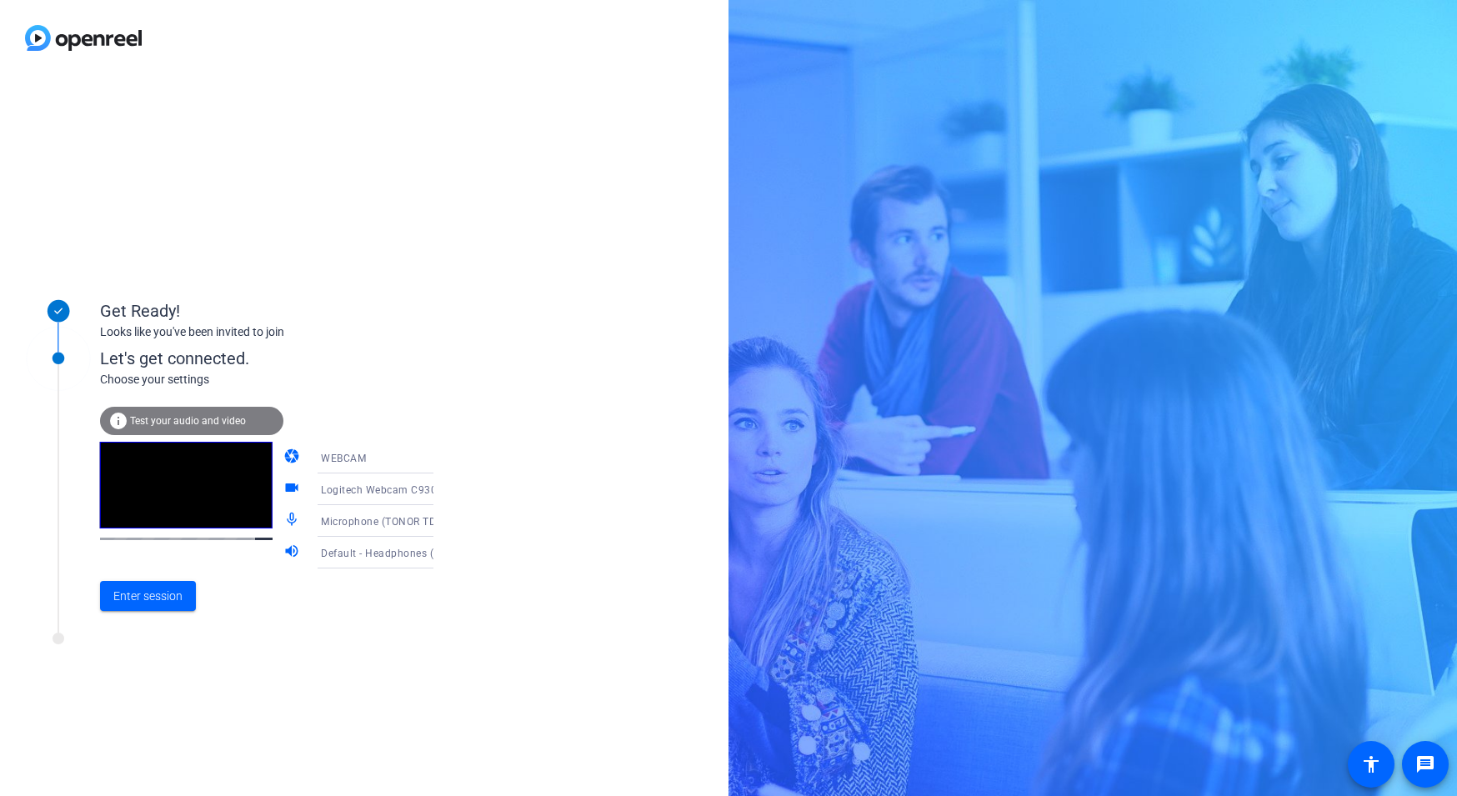
click at [182, 416] on span "Test your audio and video" at bounding box center [188, 421] width 116 height 12
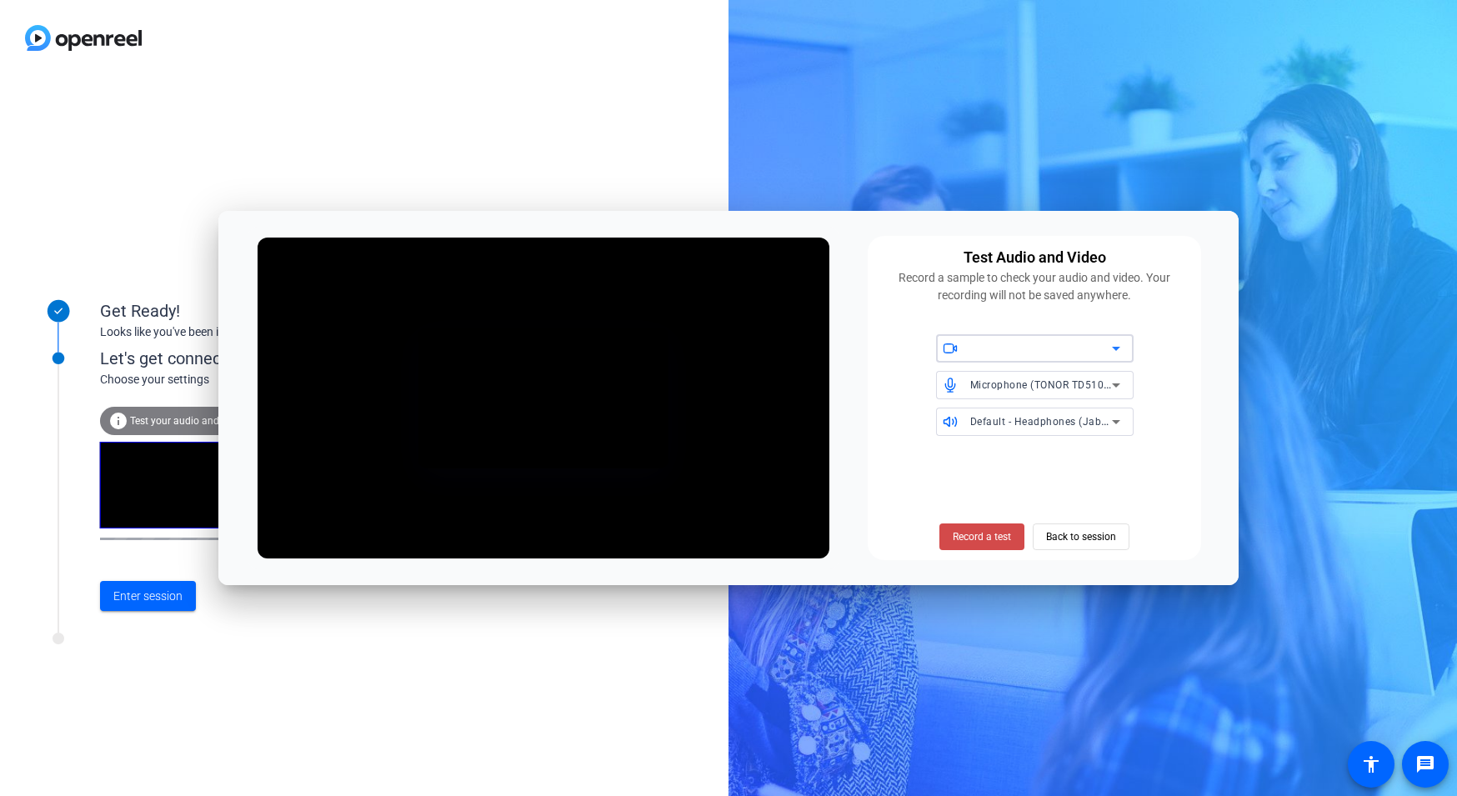
click at [985, 542] on span "Record a test" at bounding box center [982, 536] width 58 height 15
click at [983, 536] on span "Stop Testing (5s)" at bounding box center [983, 536] width 76 height 15
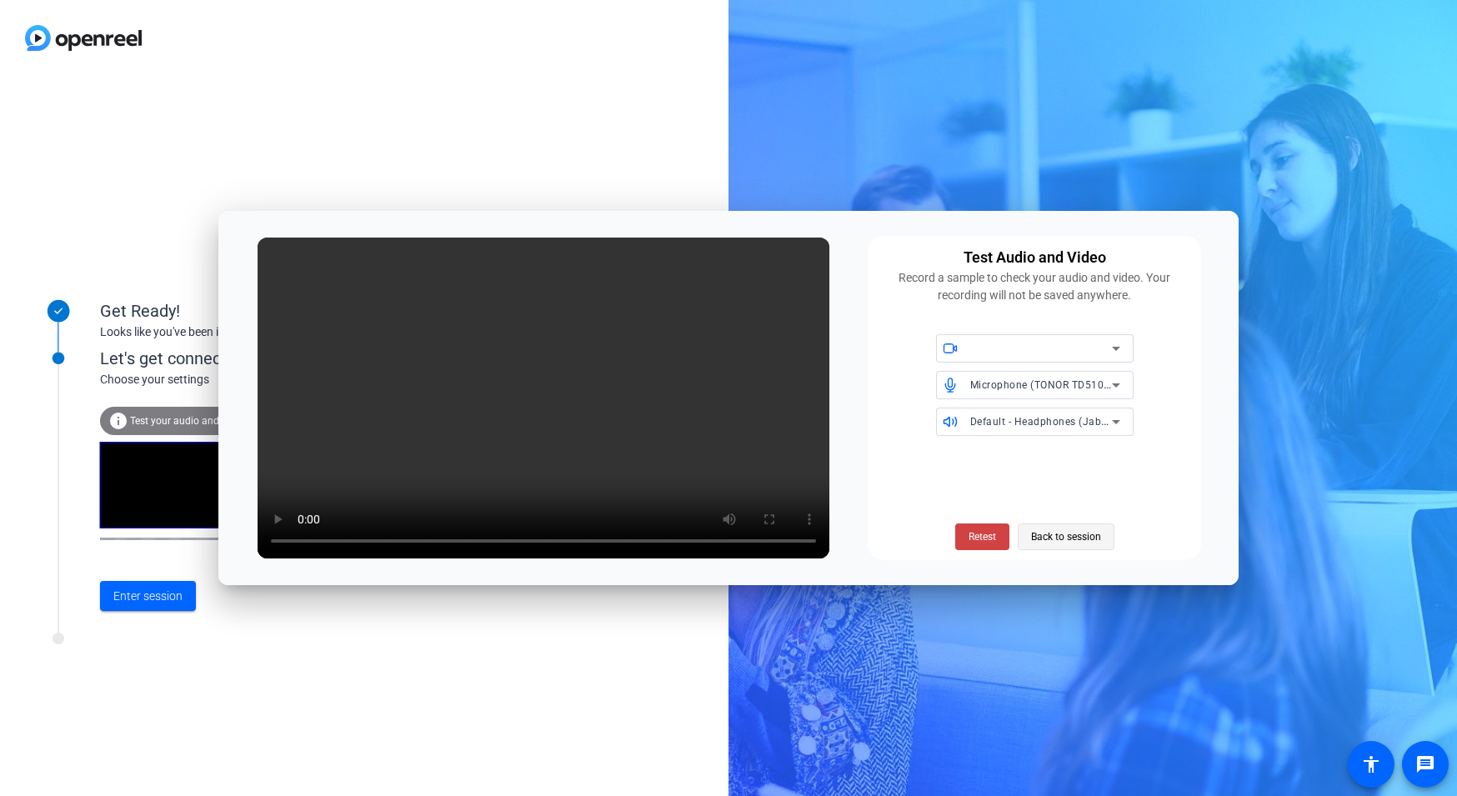
click at [1100, 542] on span "Back to session" at bounding box center [1066, 537] width 70 height 32
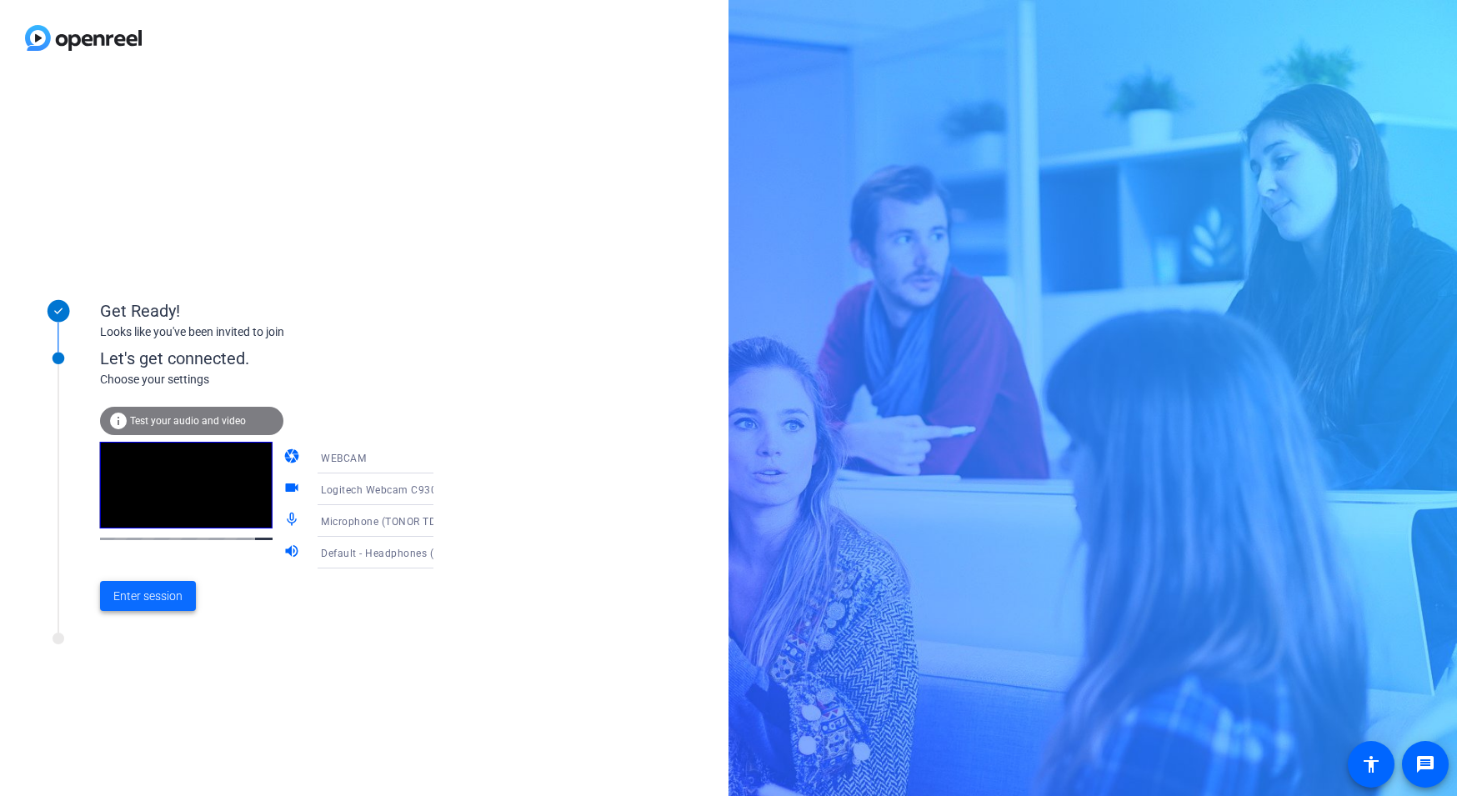
click at [166, 590] on span "Enter session" at bounding box center [147, 597] width 69 height 18
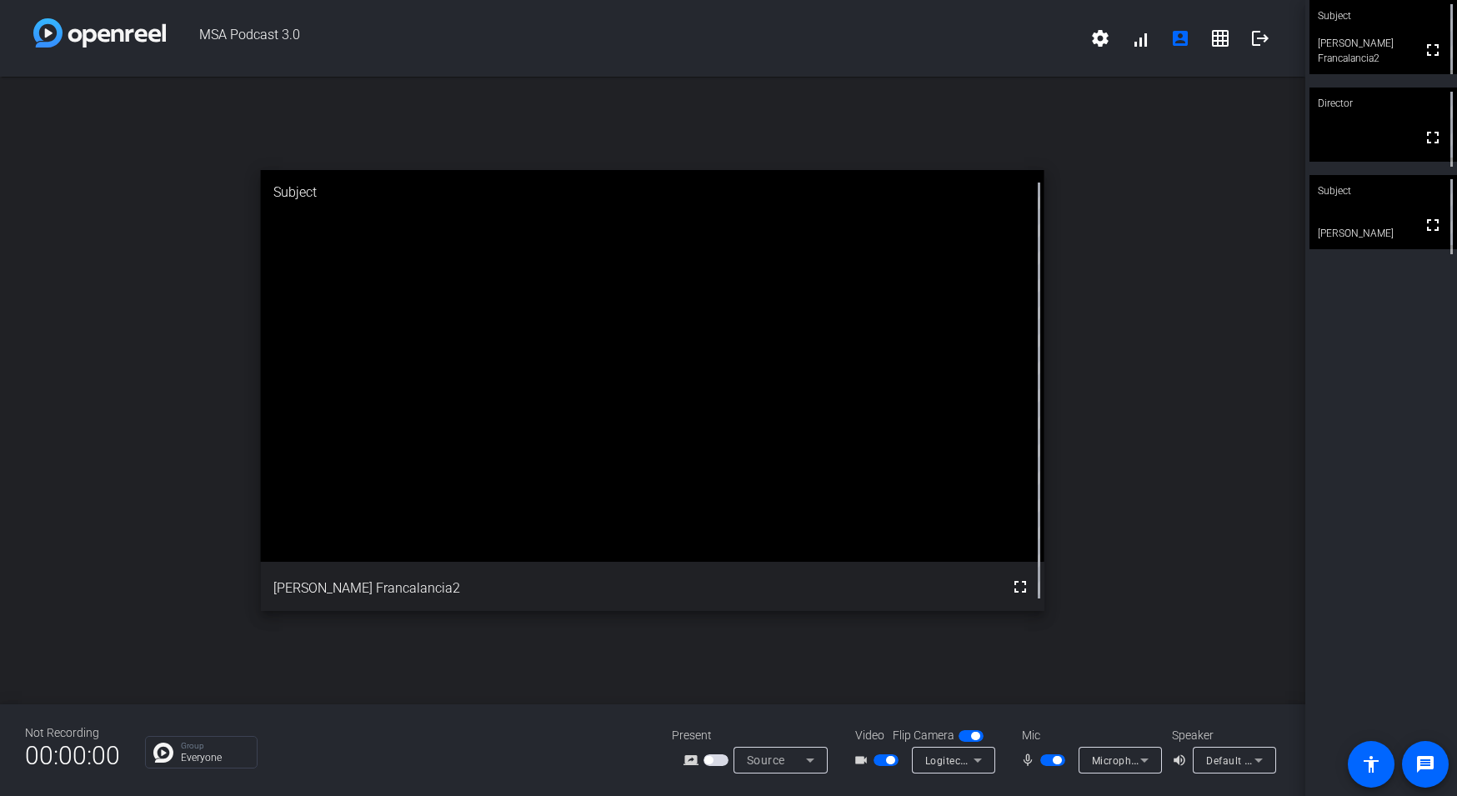
click at [1264, 767] on icon at bounding box center [1259, 760] width 20 height 20
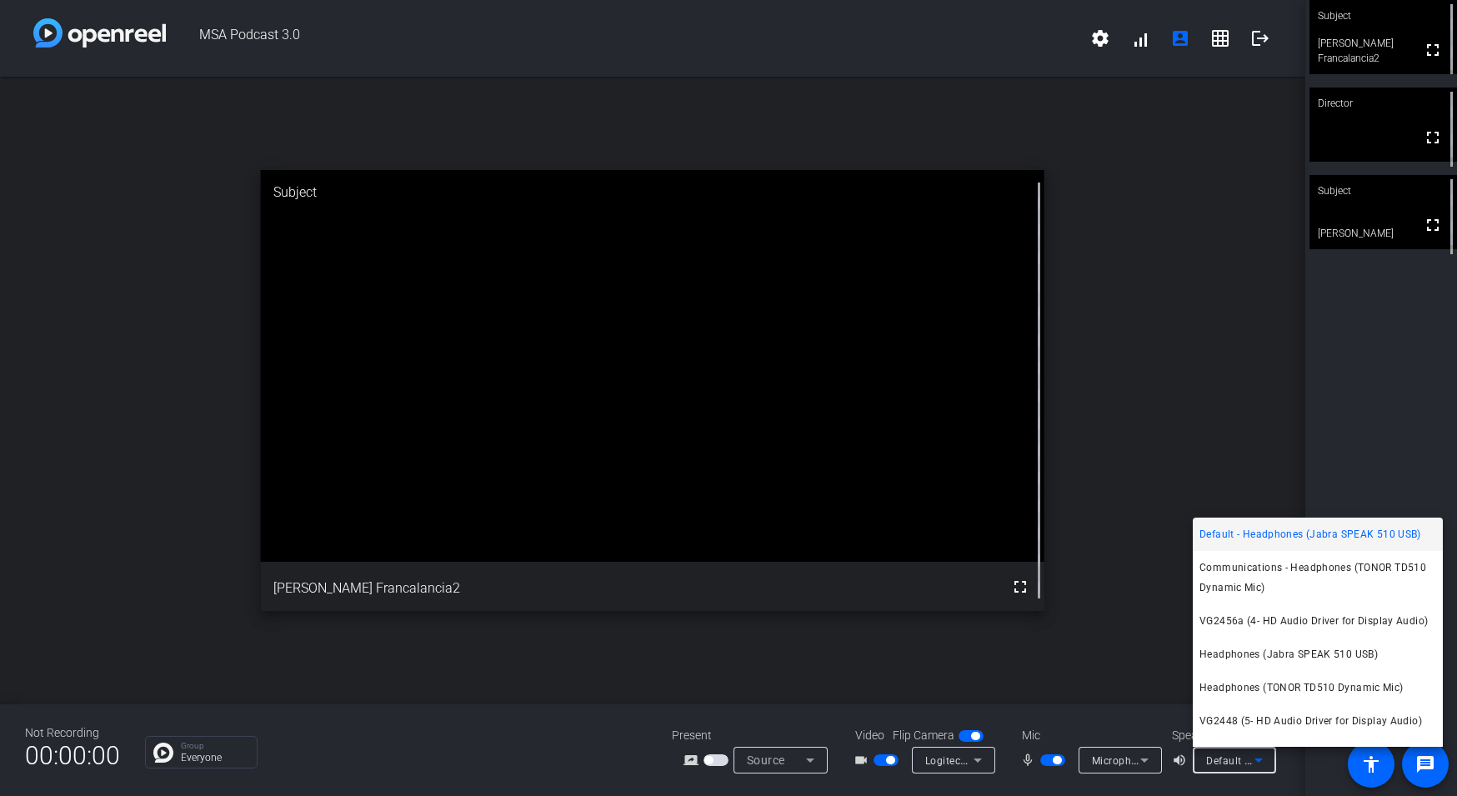
click at [1264, 773] on div at bounding box center [728, 398] width 1457 height 796
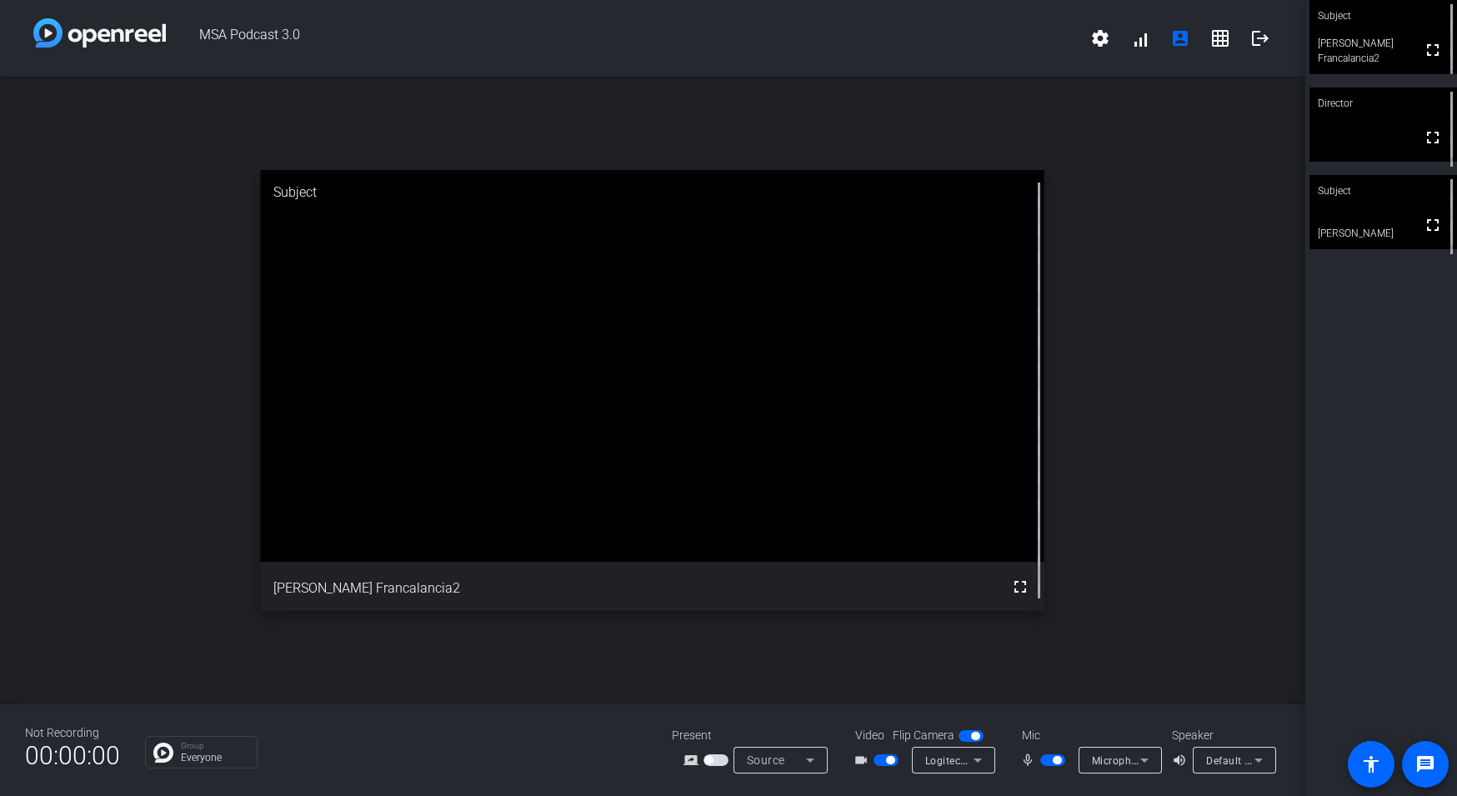
click at [1157, 766] on div "Microphone (TONOR TD510 Dynamic Mic)" at bounding box center [1120, 760] width 83 height 27
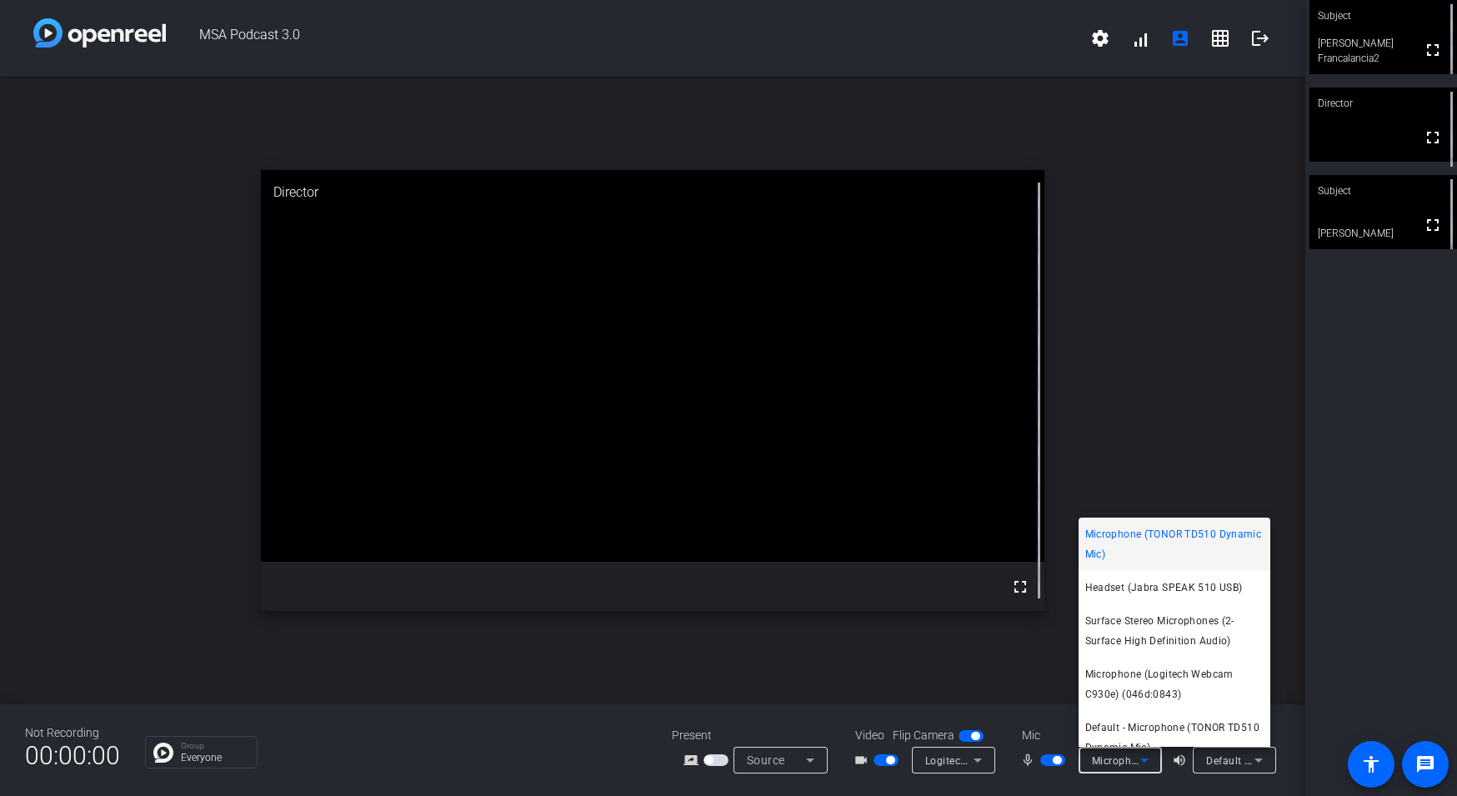
click at [1157, 766] on div at bounding box center [728, 398] width 1457 height 796
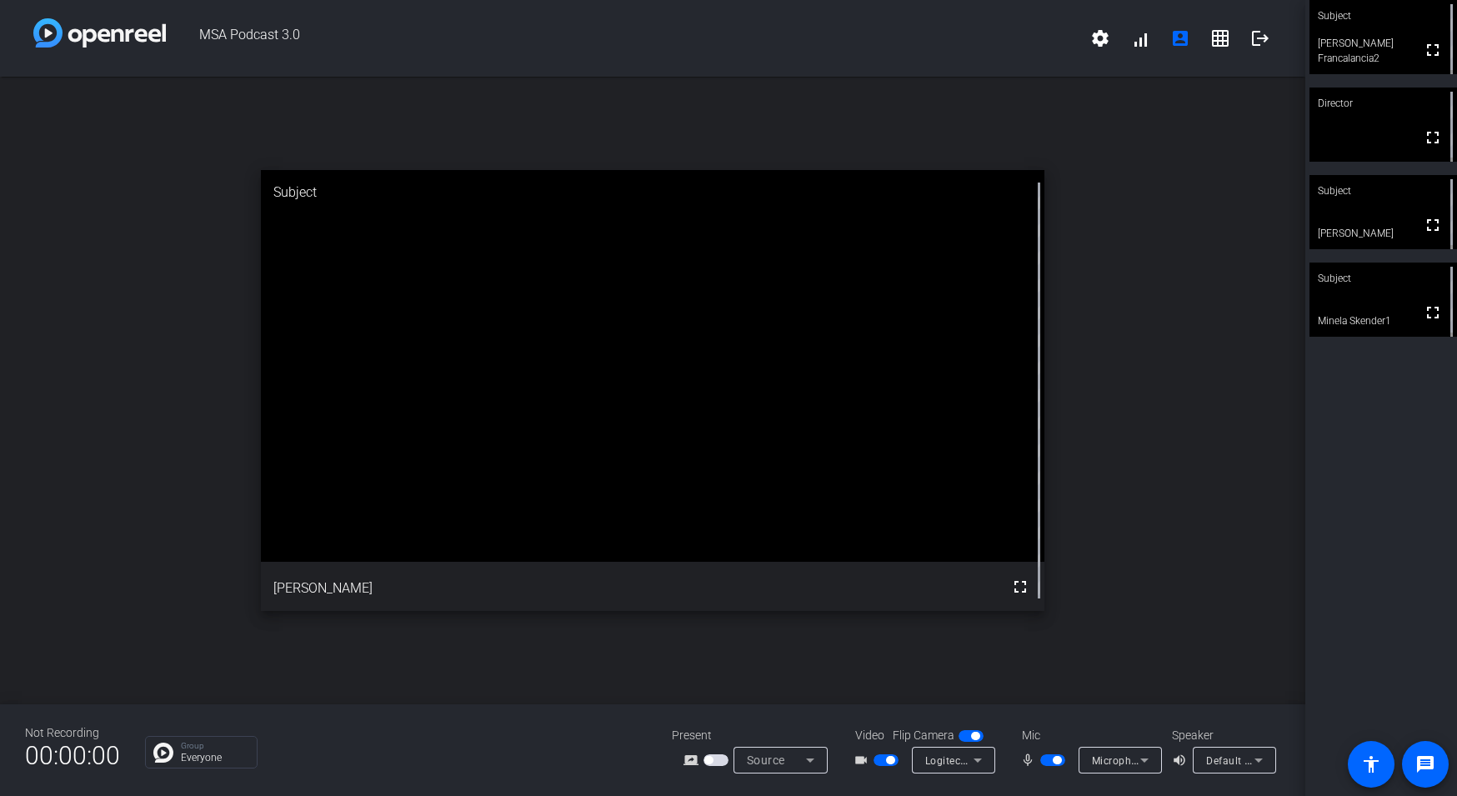
click at [1267, 765] on icon at bounding box center [1259, 760] width 20 height 20
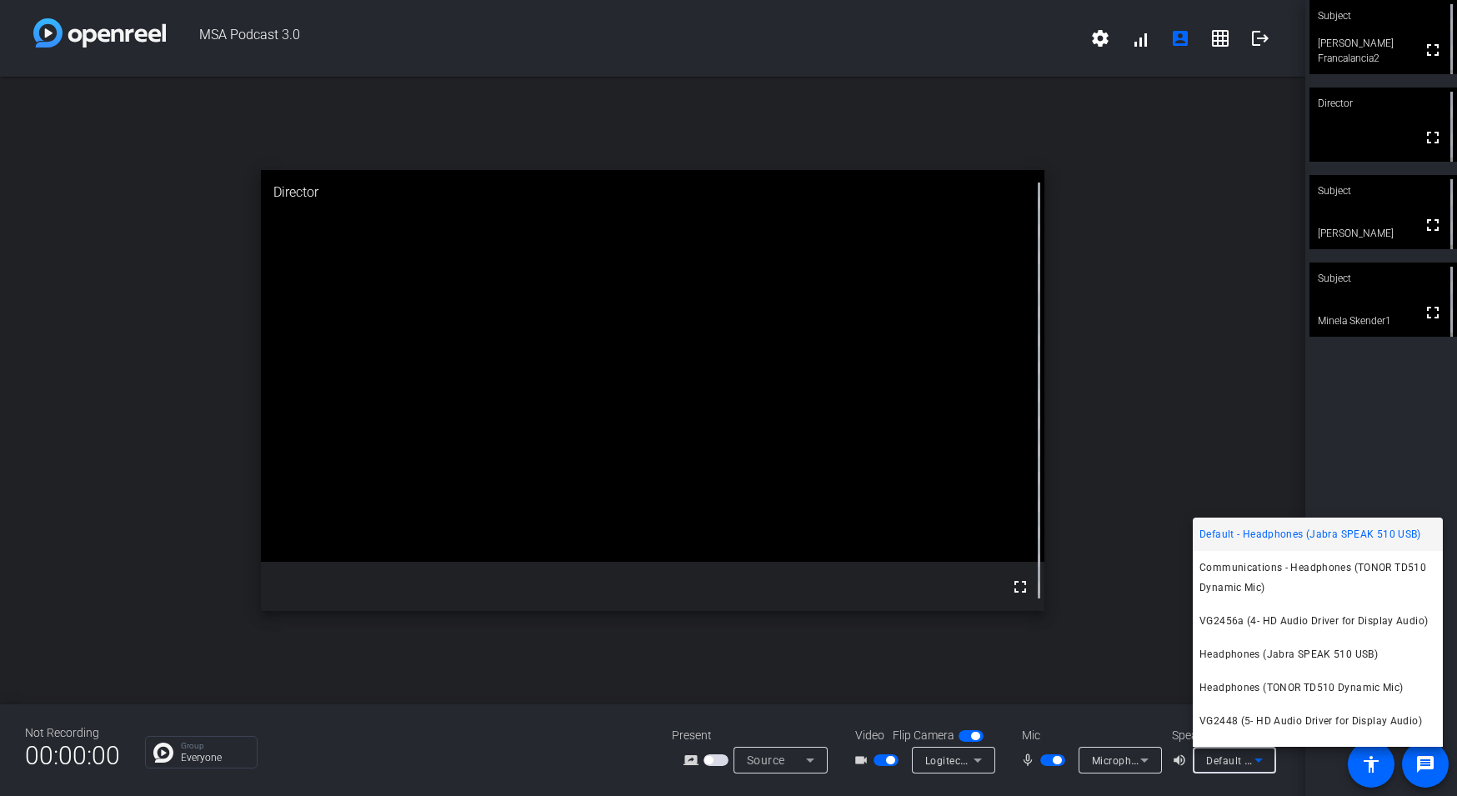
click at [1254, 760] on div at bounding box center [728, 398] width 1457 height 796
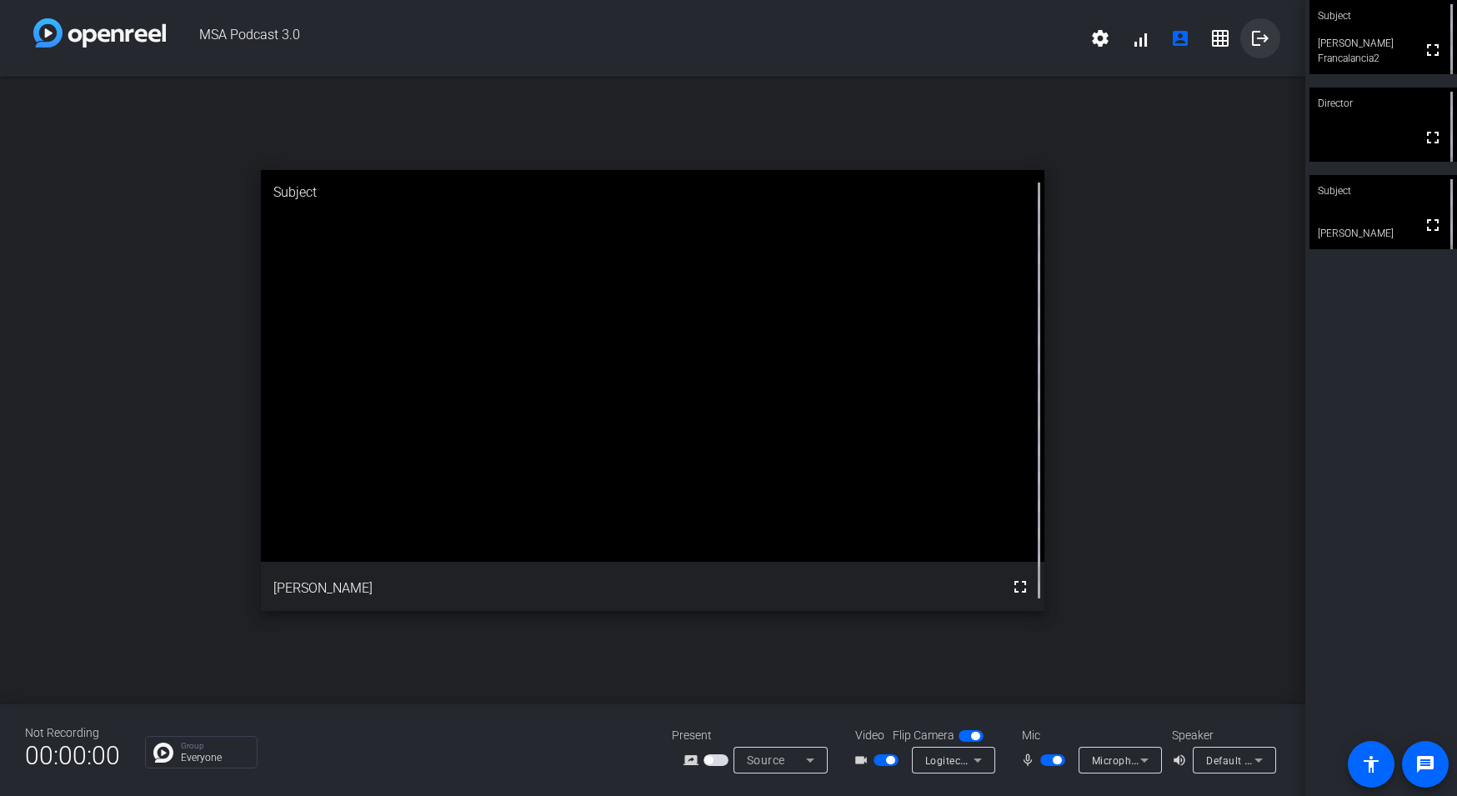
click at [1256, 28] on mat-icon "logout" at bounding box center [1261, 38] width 20 height 20
